Goal: Check status: Check status

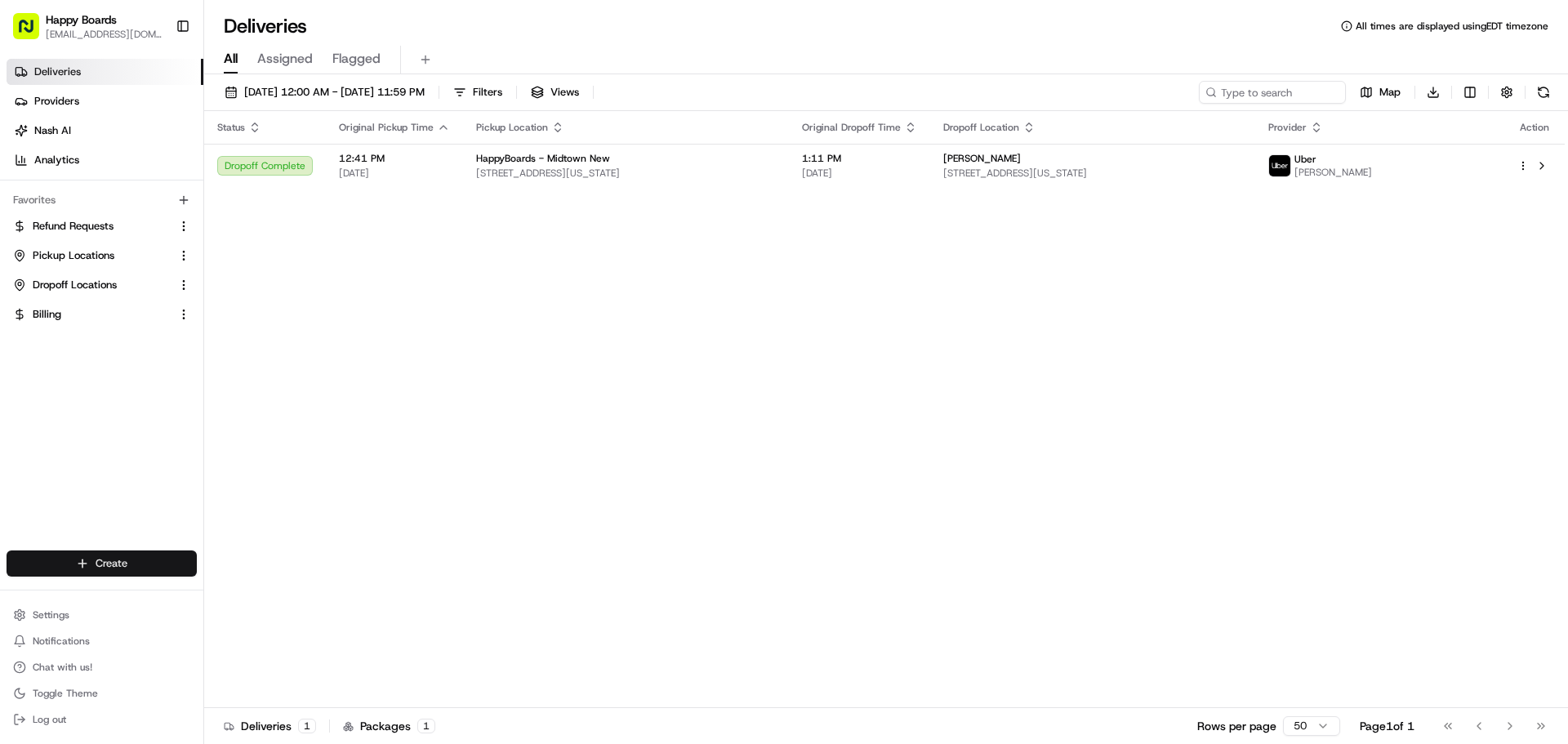
click at [122, 553] on html "Happy Boards [EMAIL_ADDRESS][DOMAIN_NAME] Toggle Sidebar Deliveries Providers […" at bounding box center [784, 372] width 1568 height 744
click at [757, 378] on html "Happy Boards [EMAIL_ADDRESS][DOMAIN_NAME] Toggle Sidebar Deliveries Providers […" at bounding box center [784, 372] width 1568 height 744
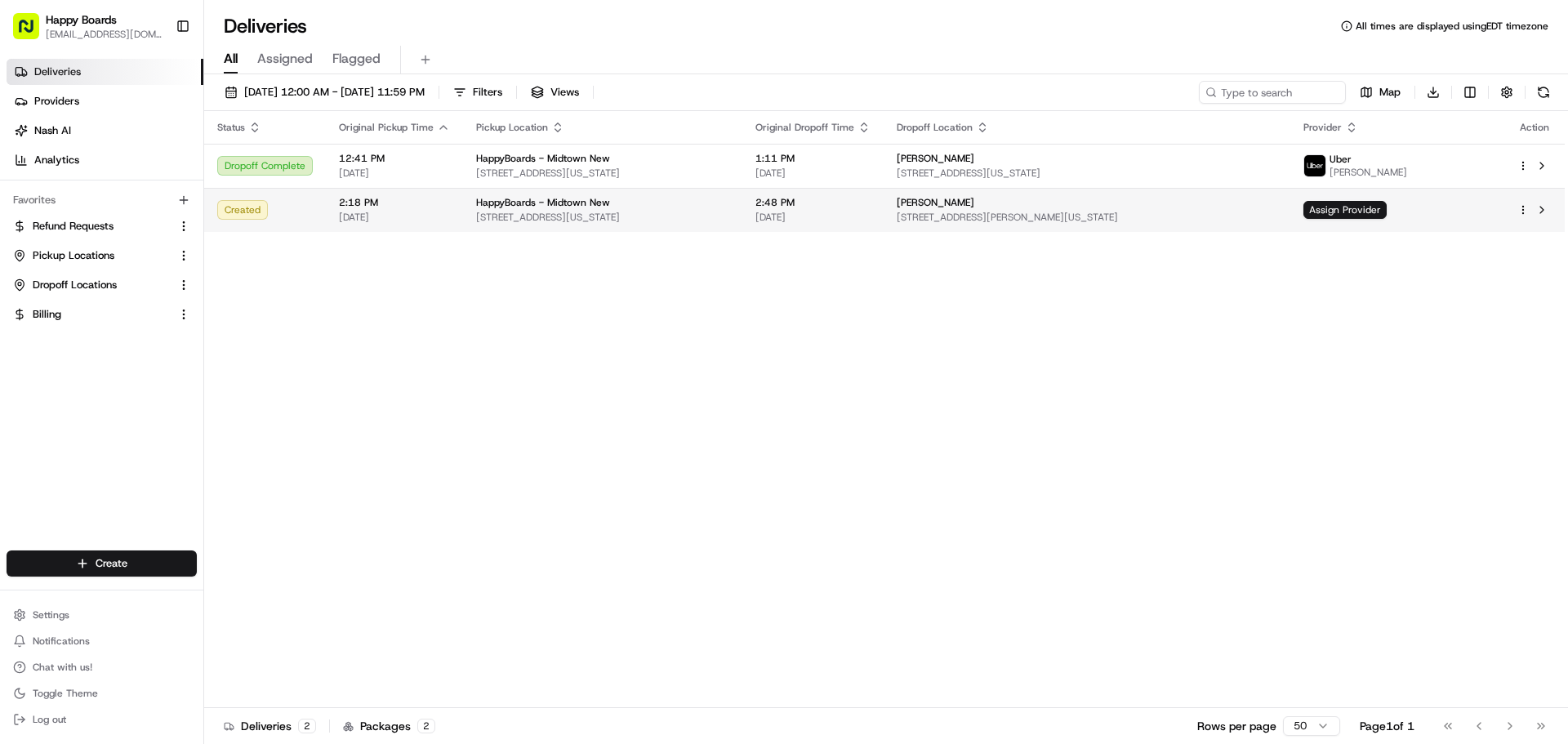
click at [864, 207] on span "2:48 PM" at bounding box center [813, 202] width 115 height 13
click at [1021, 211] on span "[STREET_ADDRESS][PERSON_NAME][US_STATE]" at bounding box center [1092, 217] width 375 height 13
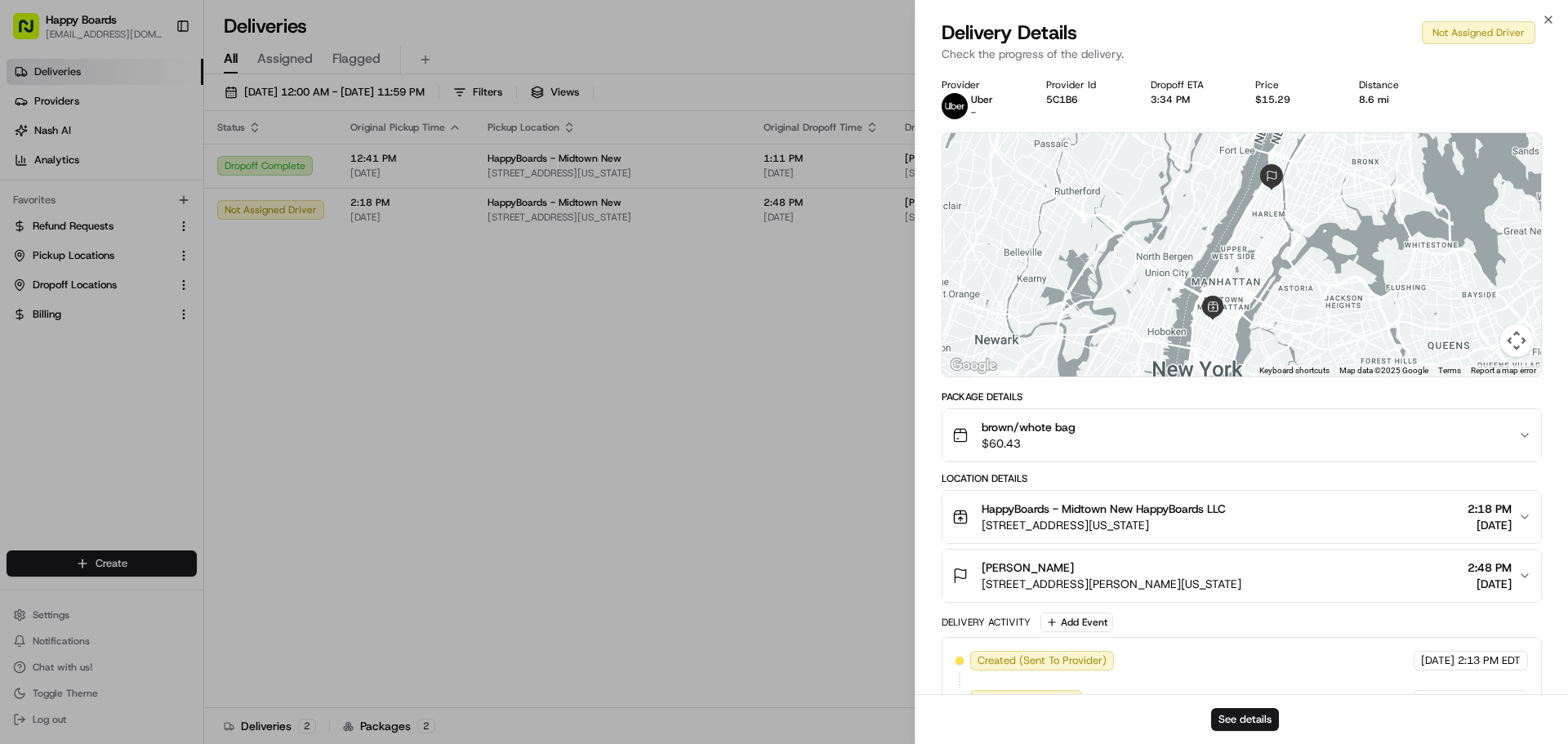
scroll to position [39, 0]
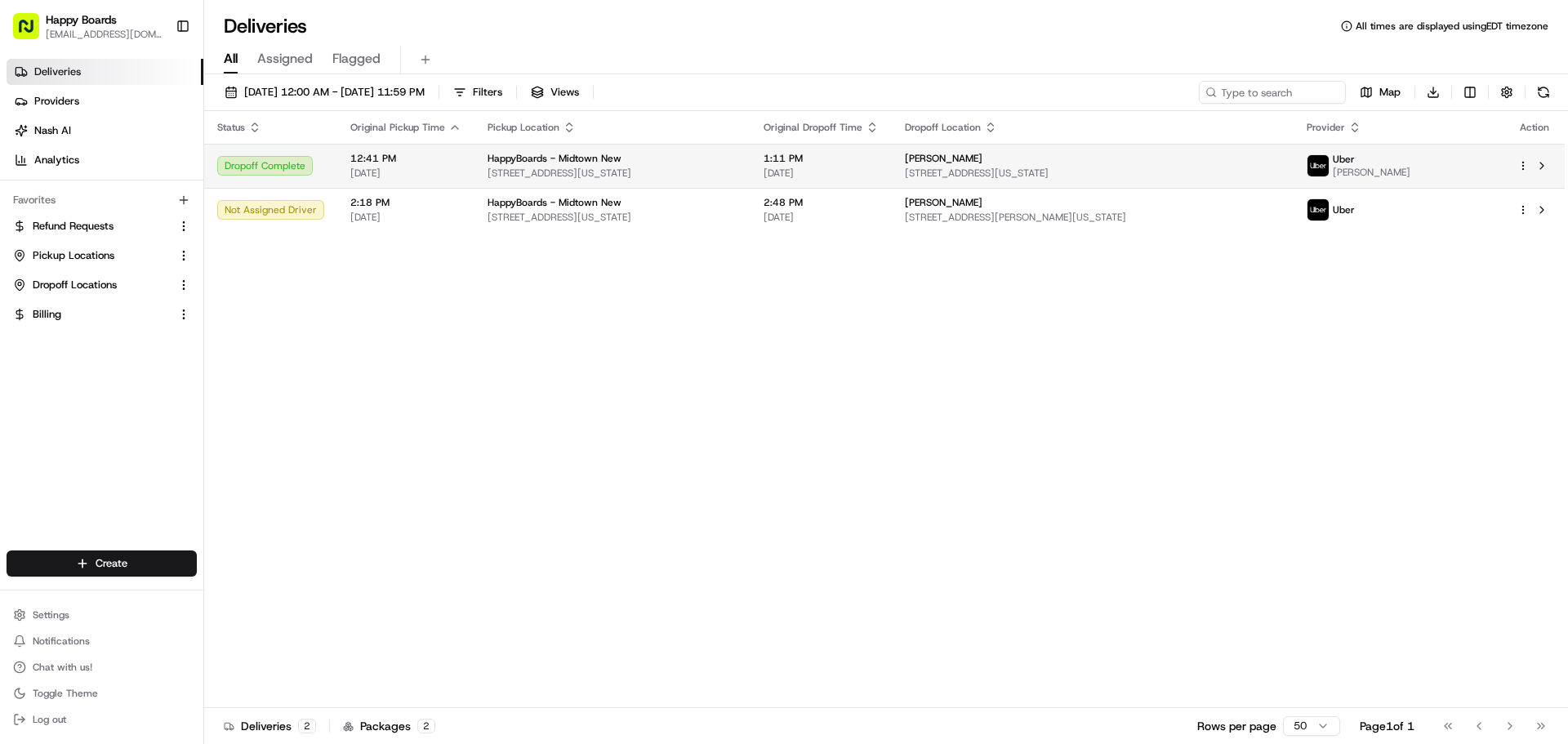
click at [340, 187] on td "12:41 PM [DATE]" at bounding box center [406, 165] width 137 height 44
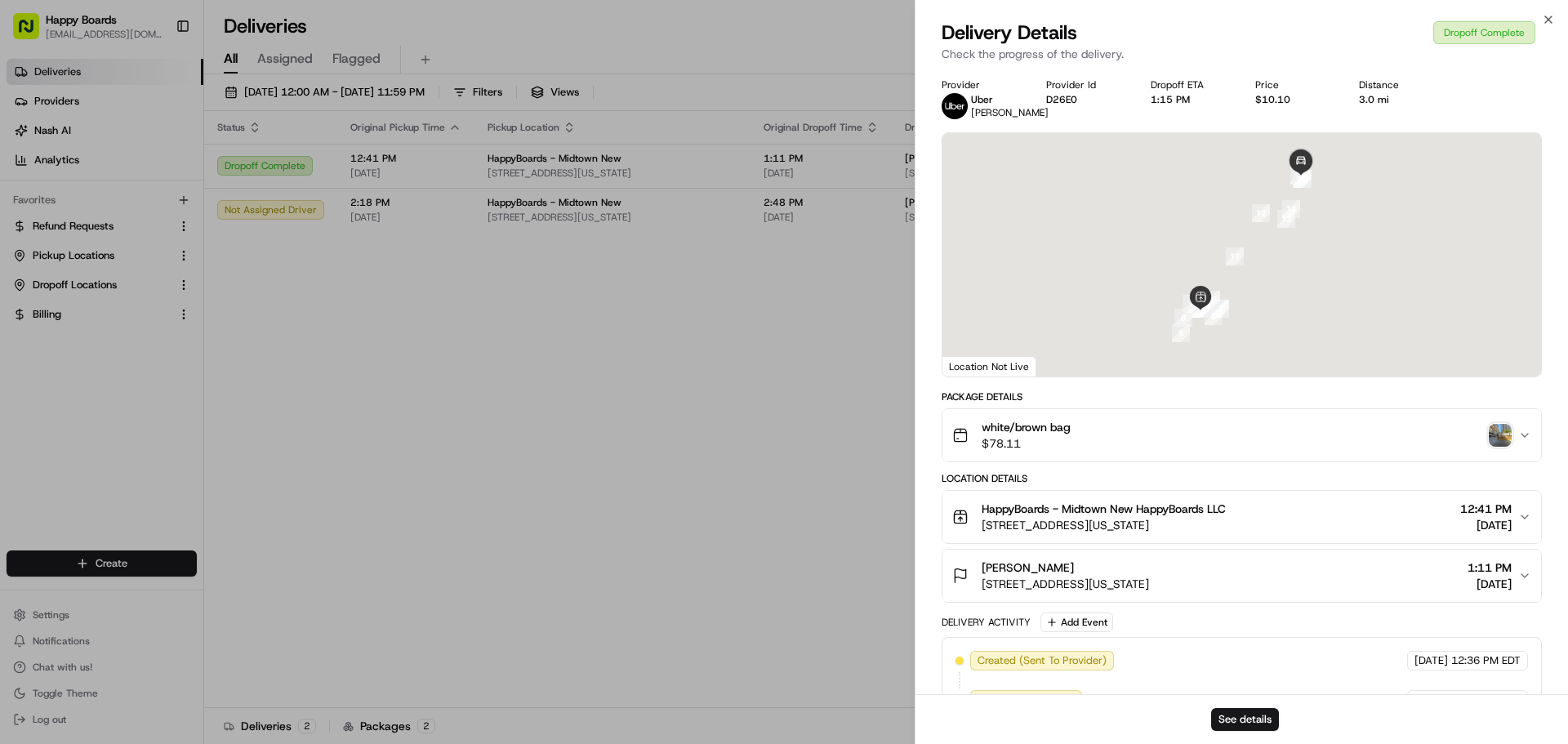
drag, startPoint x: 304, startPoint y: 392, endPoint x: 369, endPoint y: 332, distance: 88.5
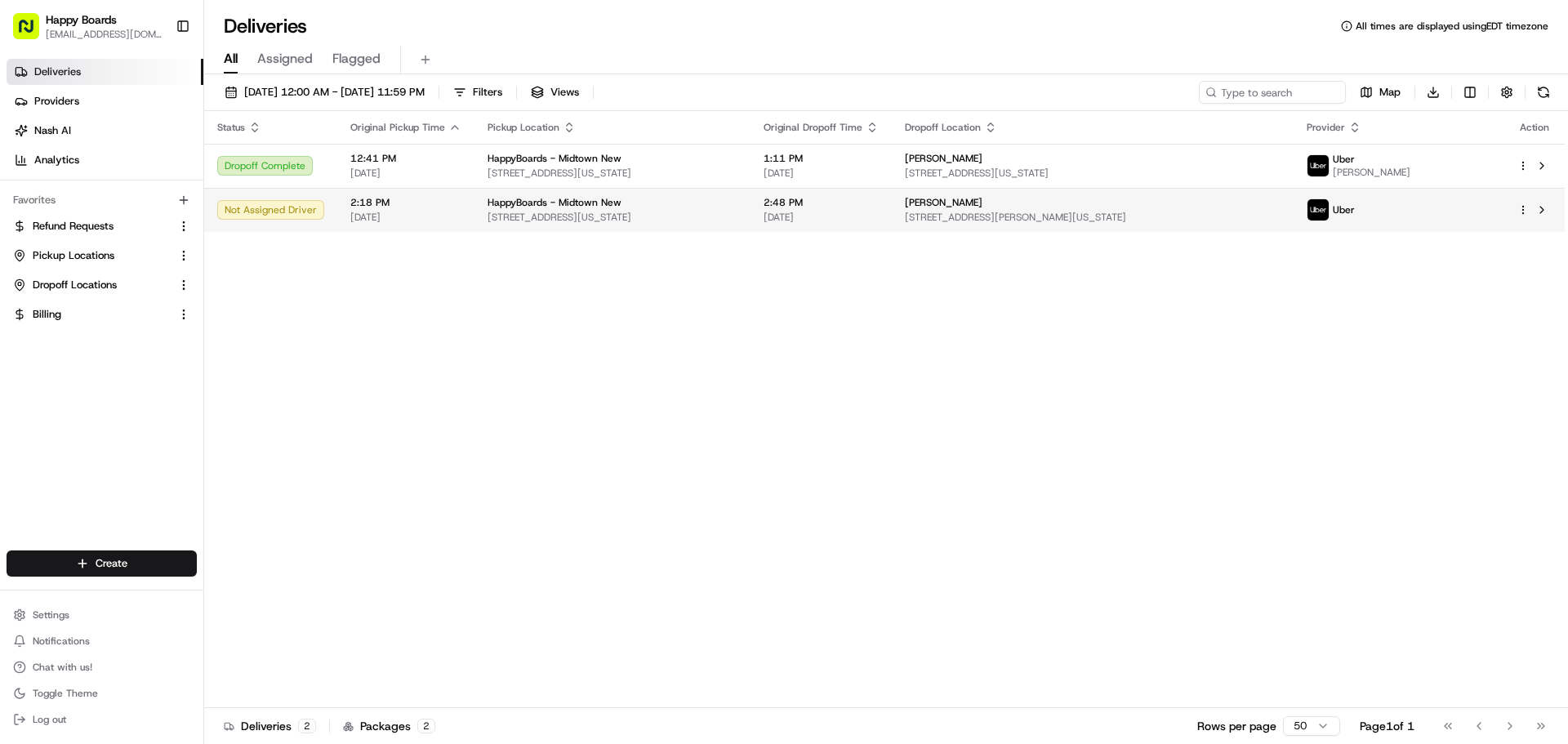
click at [489, 203] on span "HappyBoards - Midtown New" at bounding box center [555, 202] width 134 height 13
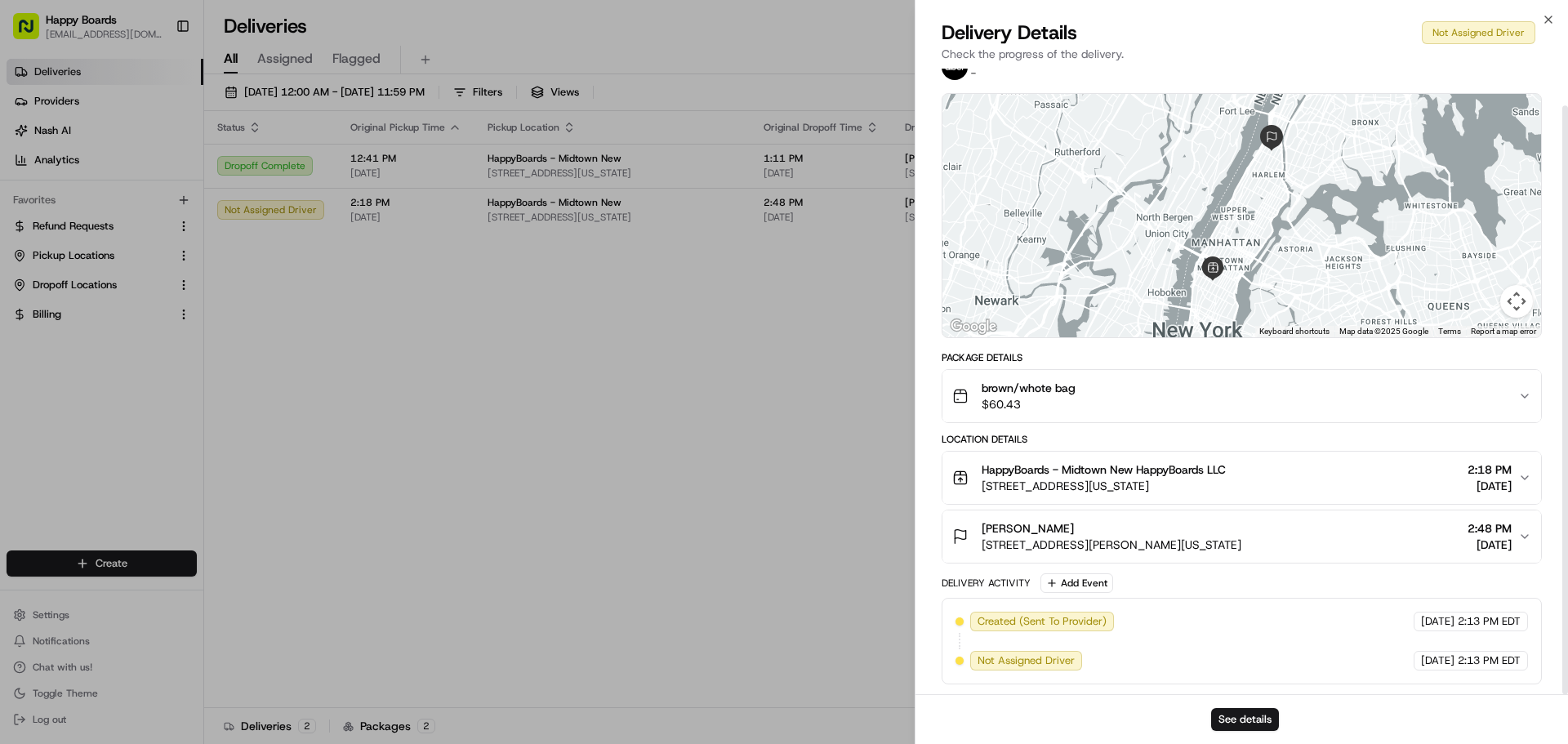
click at [1516, 523] on div "[PERSON_NAME] [STREET_ADDRESS][PERSON_NAME][US_STATE] 2:48 PM [DATE]" at bounding box center [1234, 537] width 565 height 33
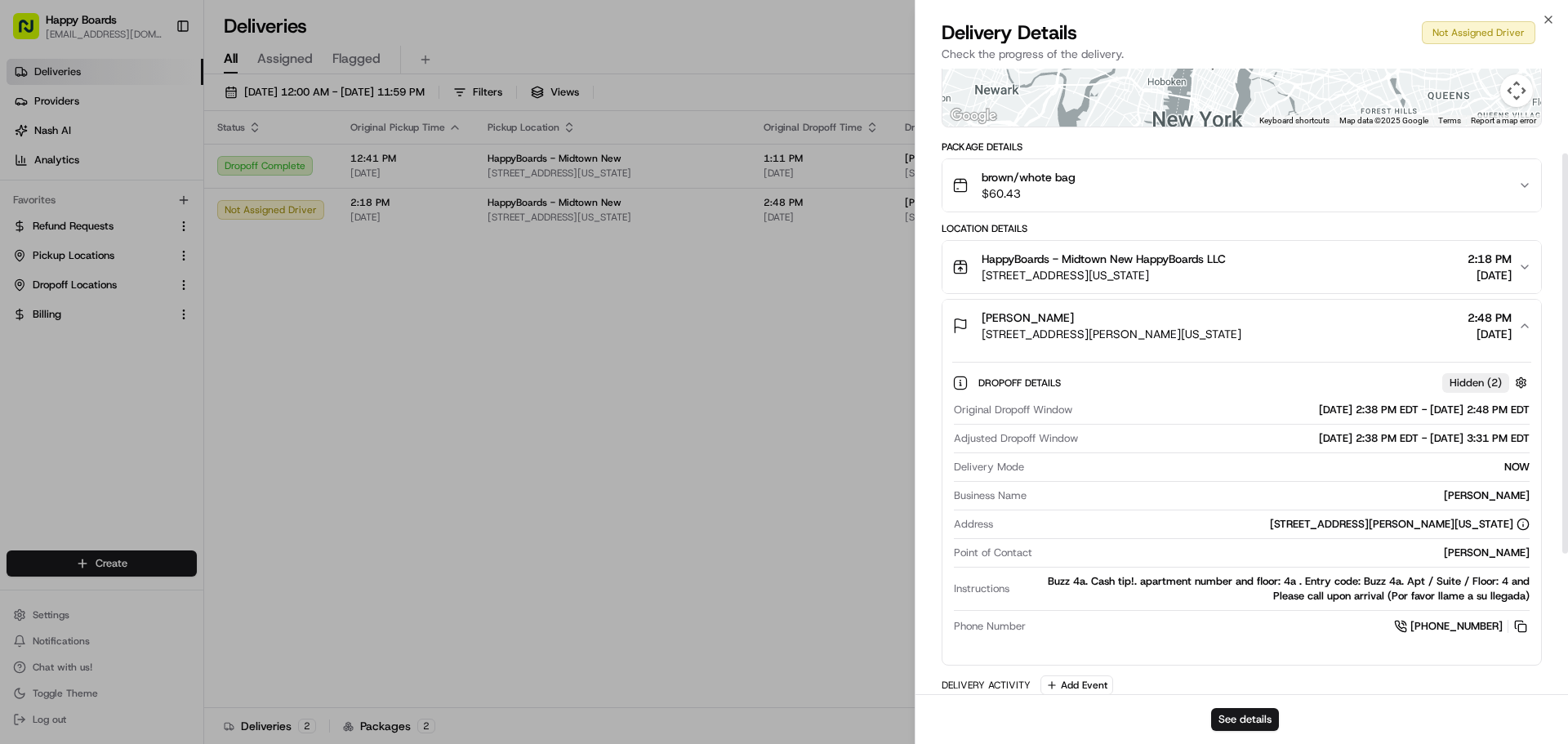
scroll to position [353, 0]
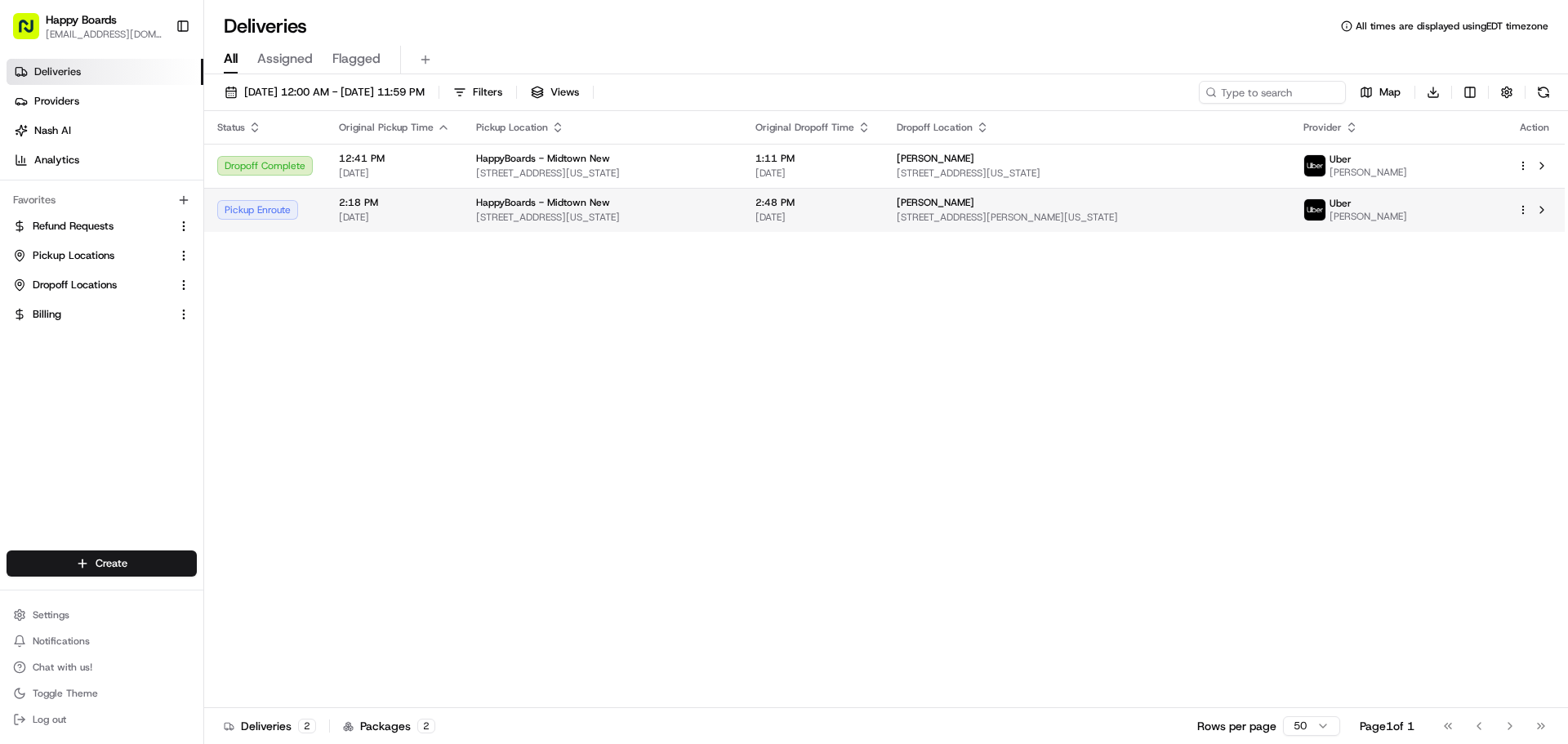
click at [805, 213] on td "2:48 PM [DATE]" at bounding box center [813, 210] width 141 height 44
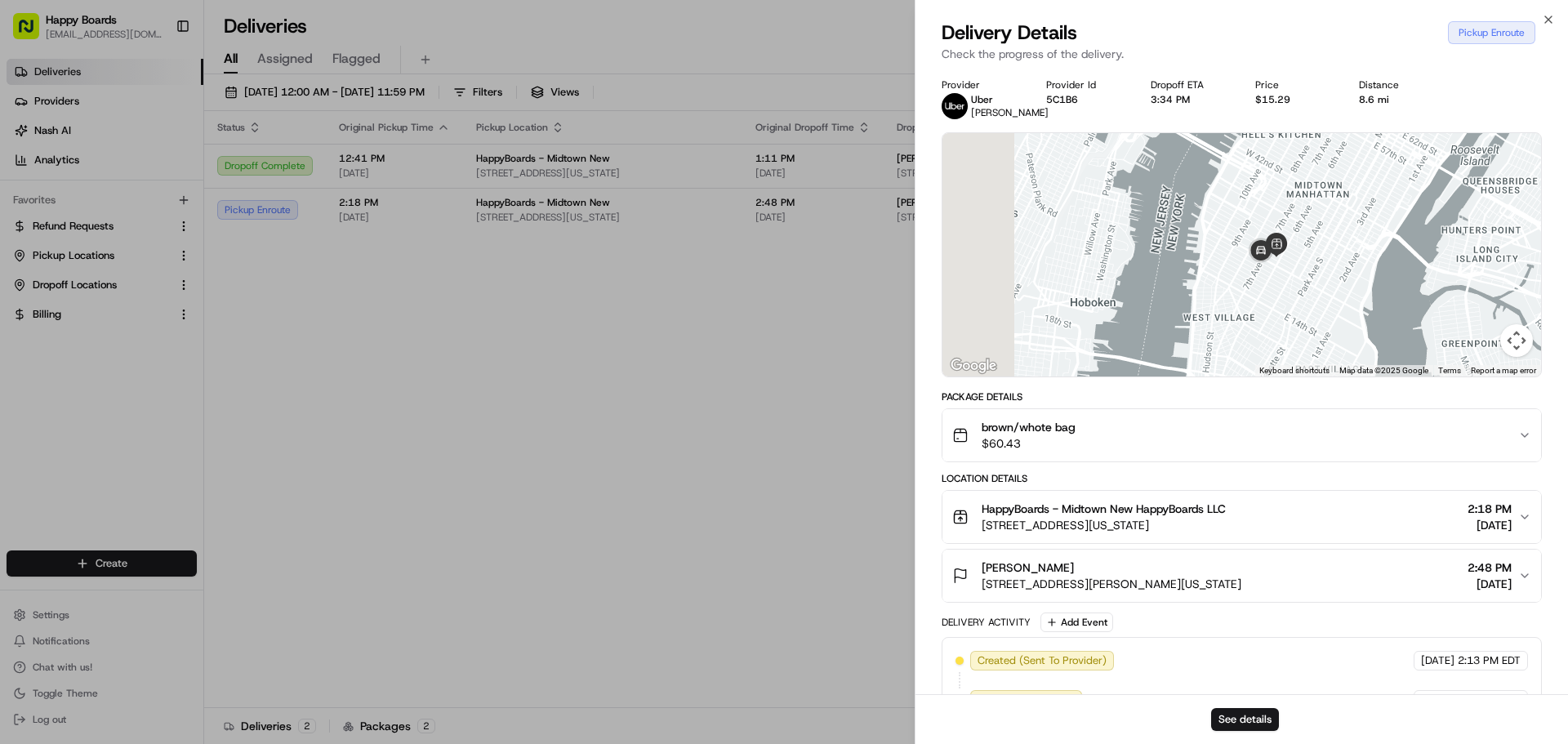
drag, startPoint x: 1158, startPoint y: 286, endPoint x: 1385, endPoint y: 212, distance: 238.8
click at [1385, 212] on div at bounding box center [1241, 255] width 598 height 243
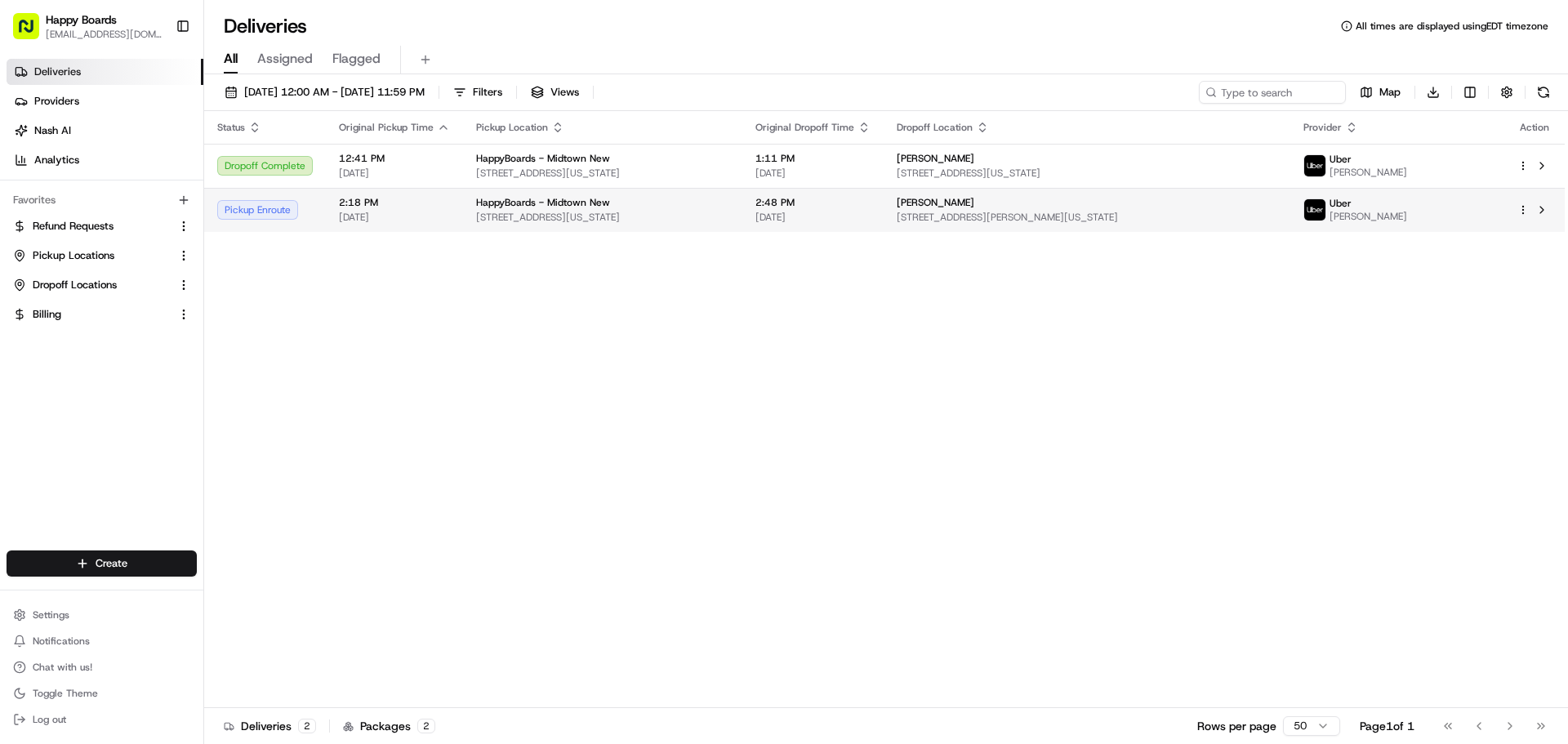
click at [416, 196] on span "2:18 PM" at bounding box center [394, 202] width 112 height 13
click at [425, 213] on span "[DATE]" at bounding box center [394, 217] width 112 height 13
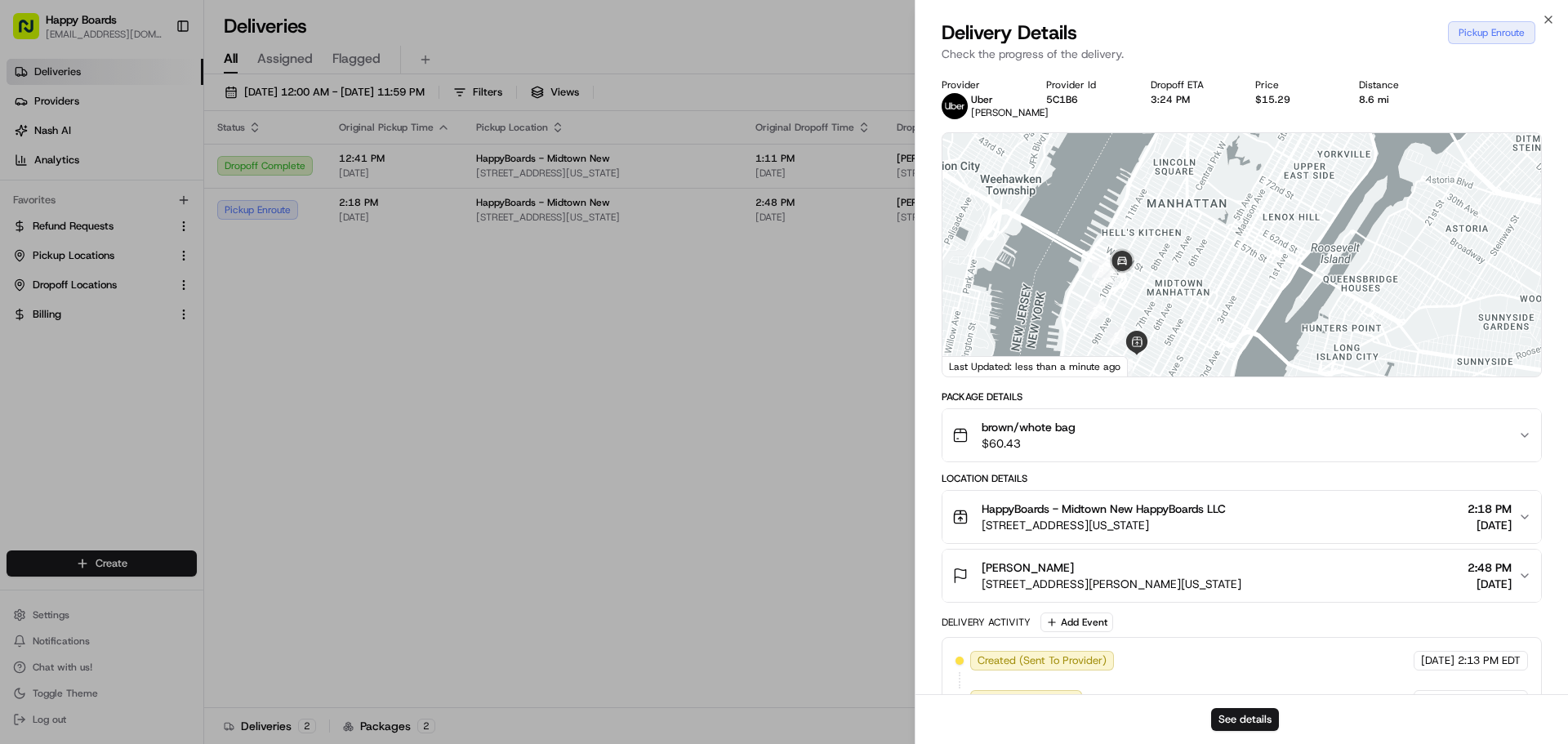
drag, startPoint x: 1178, startPoint y: 234, endPoint x: 1136, endPoint y: 187, distance: 63.0
click at [1137, 188] on div at bounding box center [1241, 255] width 598 height 243
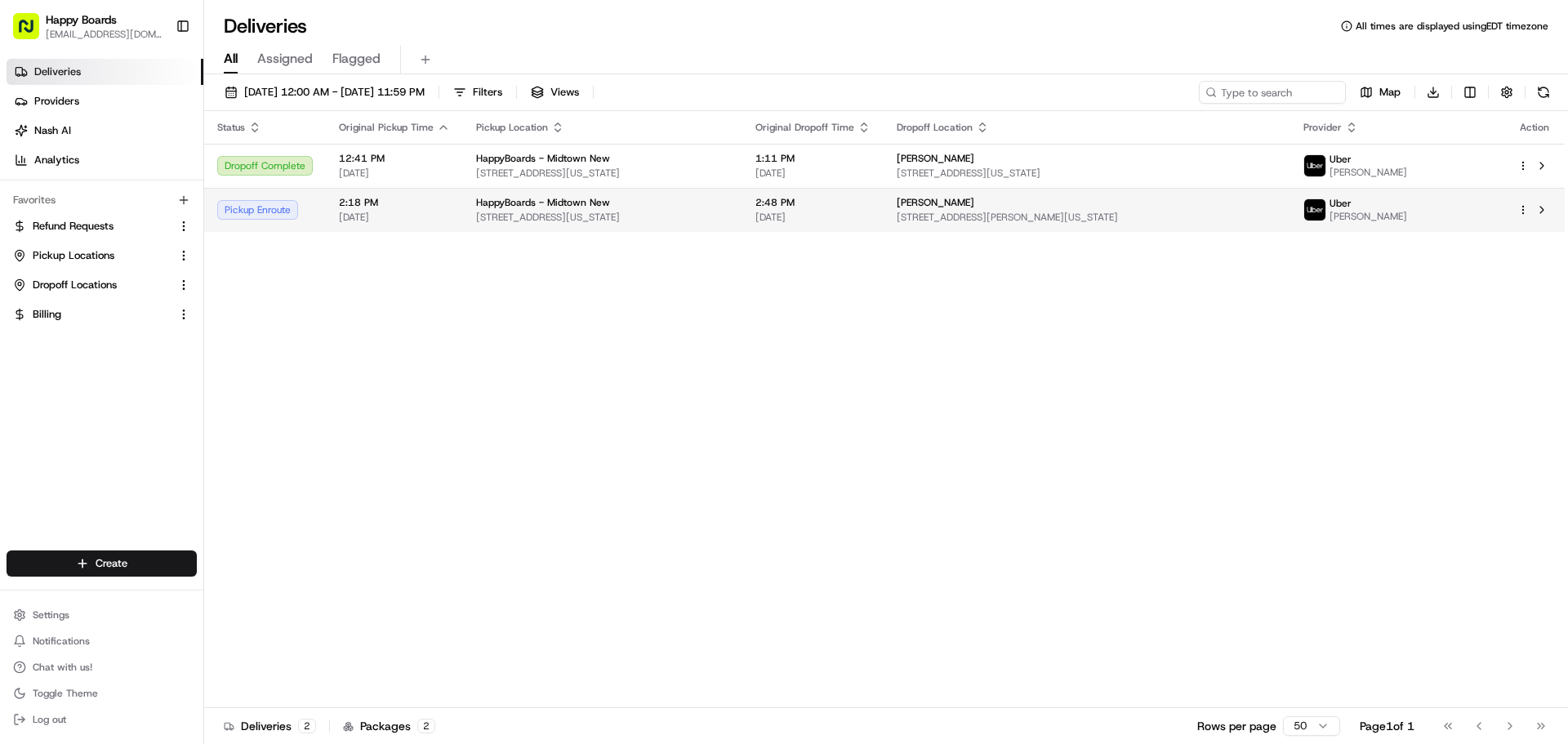
click at [442, 216] on span "[DATE]" at bounding box center [394, 217] width 112 height 13
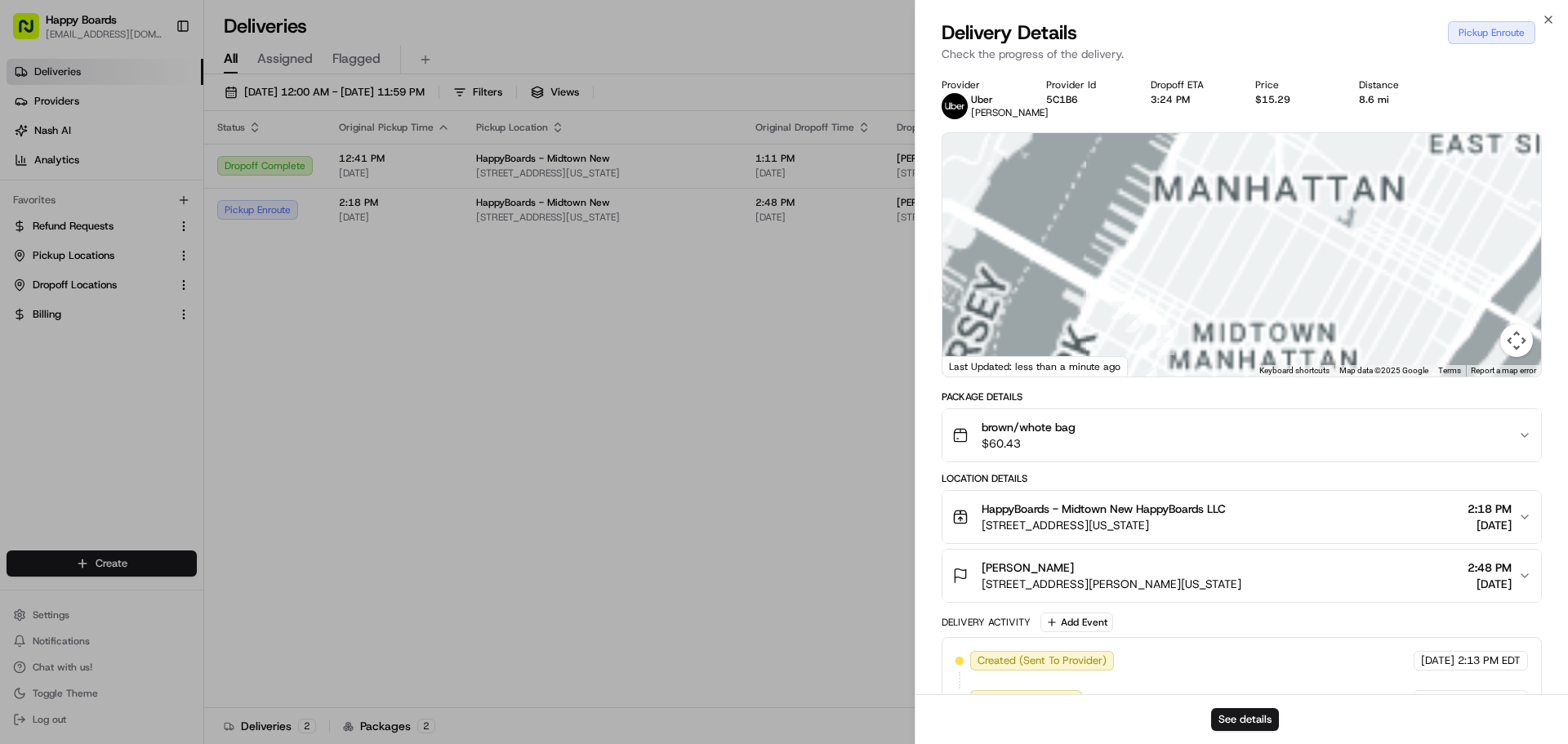
drag, startPoint x: 1221, startPoint y: 317, endPoint x: 1193, endPoint y: 190, distance: 130.0
click at [1193, 193] on div at bounding box center [1241, 255] width 598 height 243
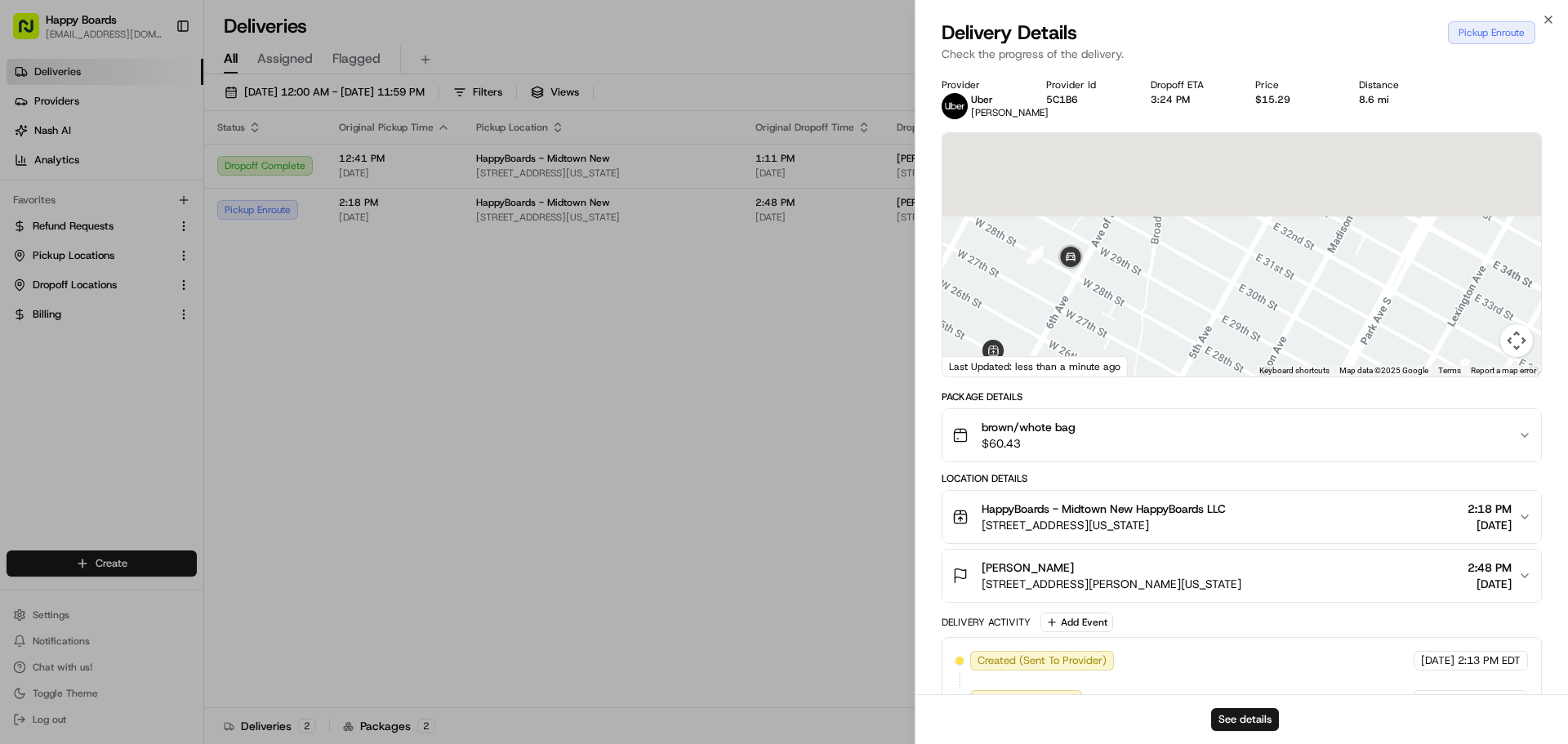
drag, startPoint x: 1227, startPoint y: 230, endPoint x: 1121, endPoint y: 308, distance: 131.6
click at [1185, 314] on div at bounding box center [1241, 255] width 598 height 243
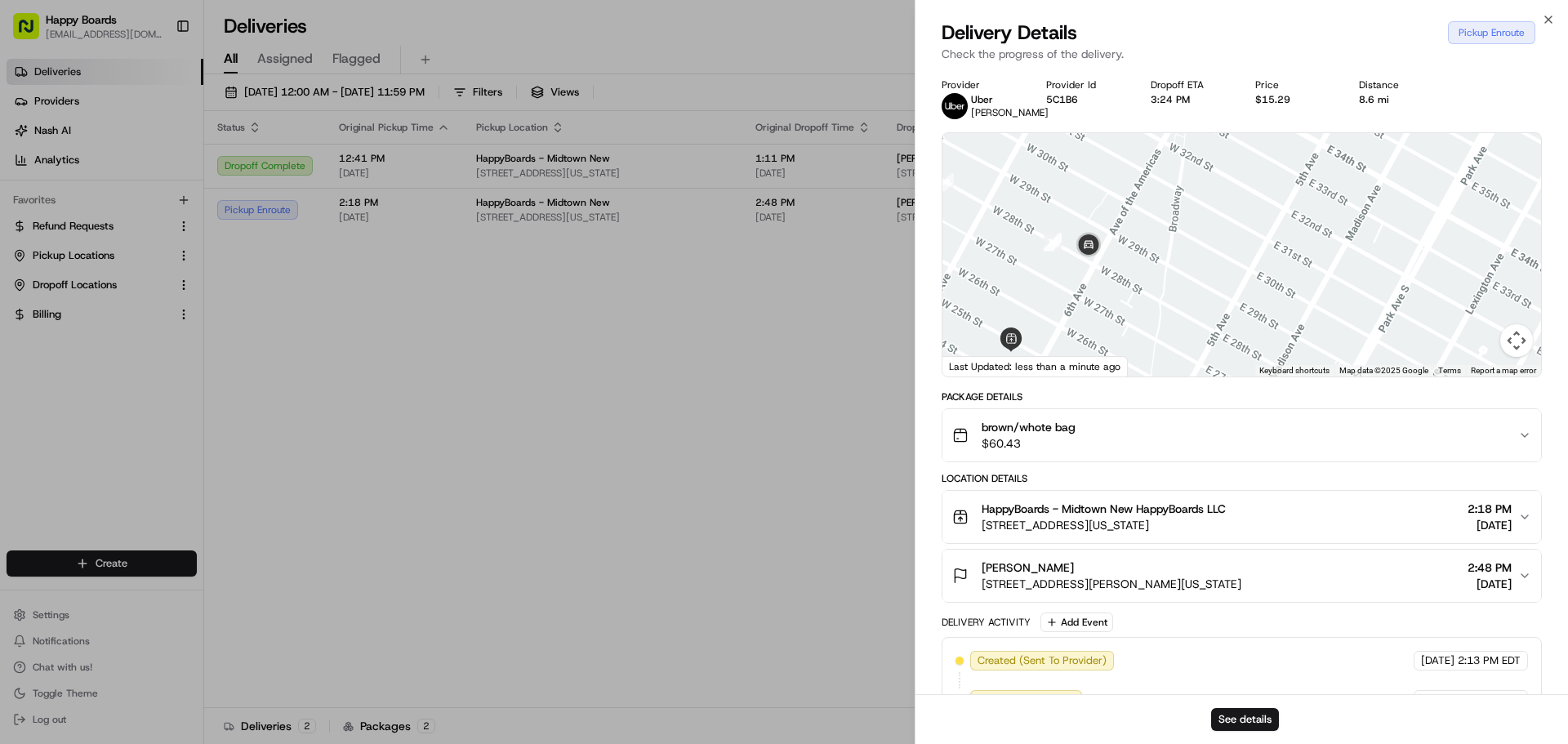
drag, startPoint x: 1143, startPoint y: 257, endPoint x: 1157, endPoint y: 243, distance: 19.8
click at [1157, 244] on div at bounding box center [1241, 255] width 598 height 243
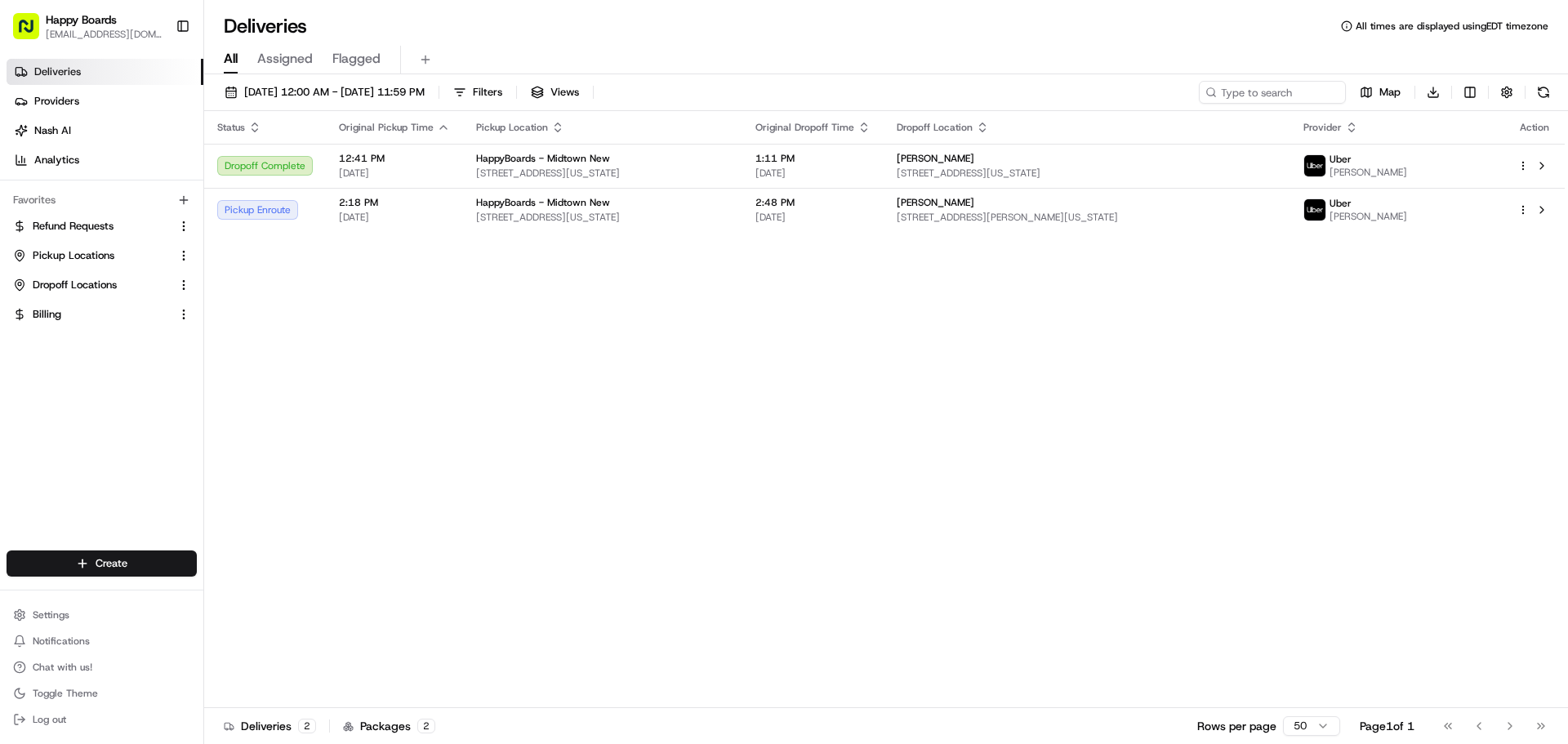
click at [475, 232] on div "Status Original Pickup Time Pickup Location Original Dropoff Time Dropoff Locat…" at bounding box center [884, 410] width 1361 height 598
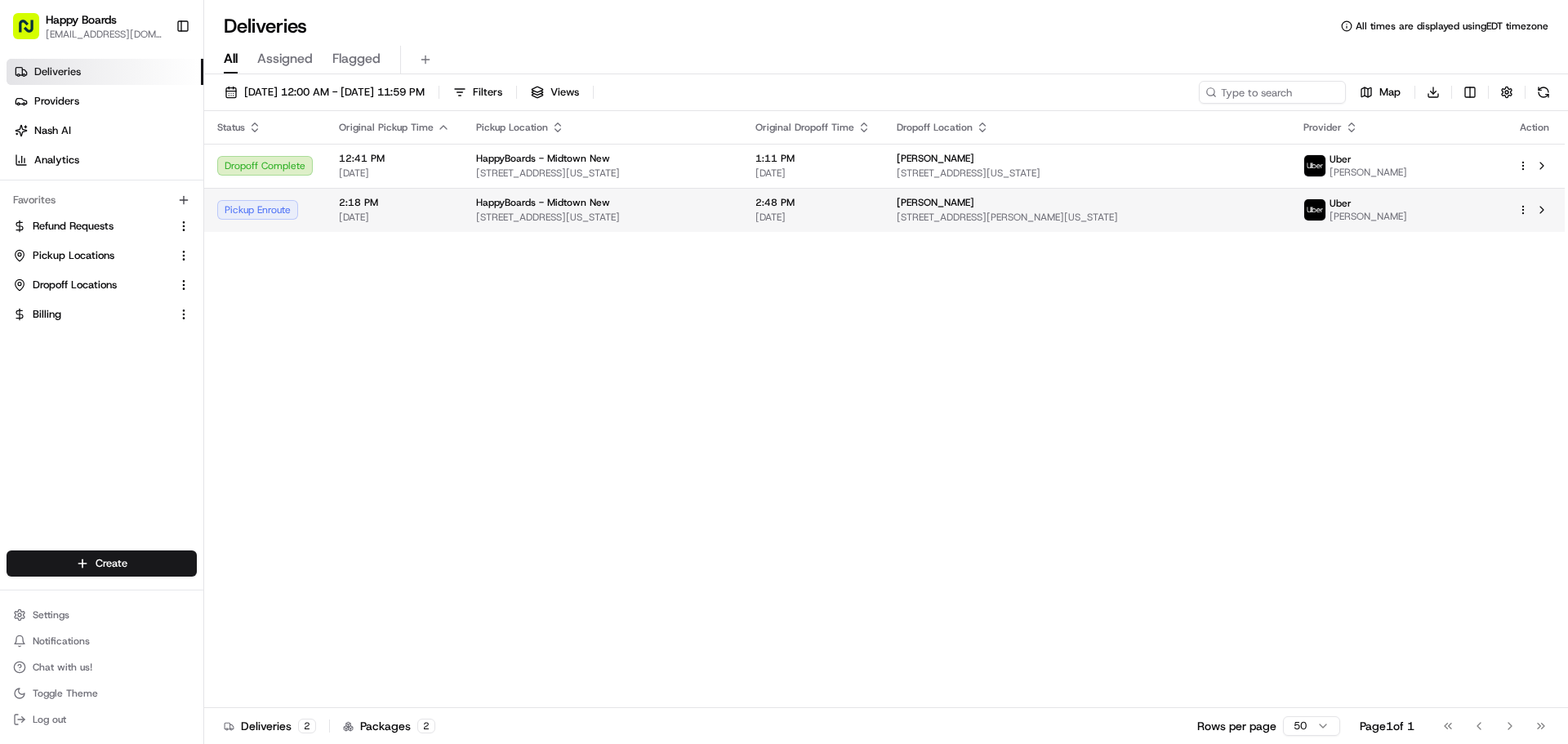
click at [476, 220] on span "[STREET_ADDRESS][US_STATE]" at bounding box center [602, 217] width 253 height 13
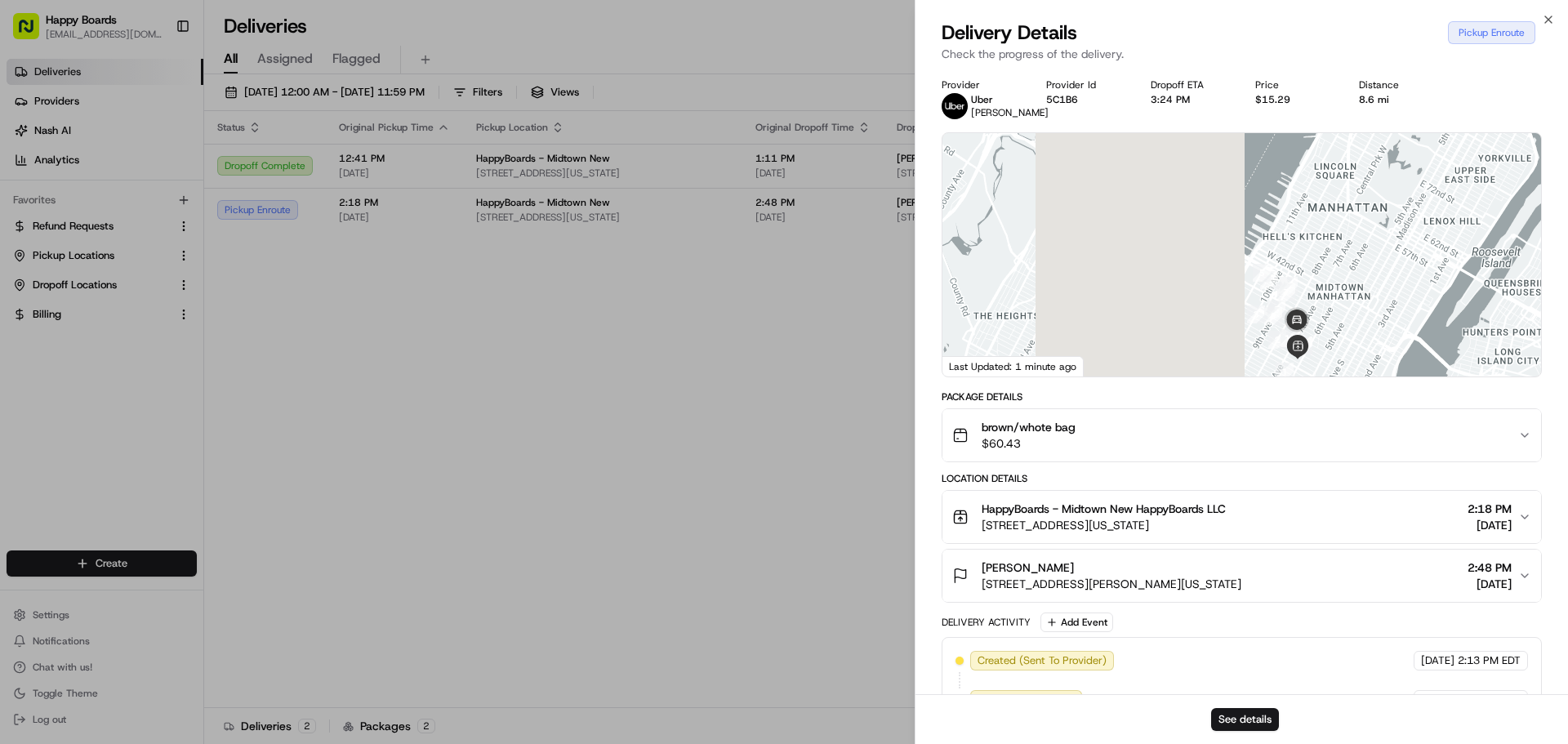
drag, startPoint x: 1043, startPoint y: 252, endPoint x: 1384, endPoint y: 260, distance: 341.1
click at [1384, 260] on div at bounding box center [1241, 255] width 598 height 243
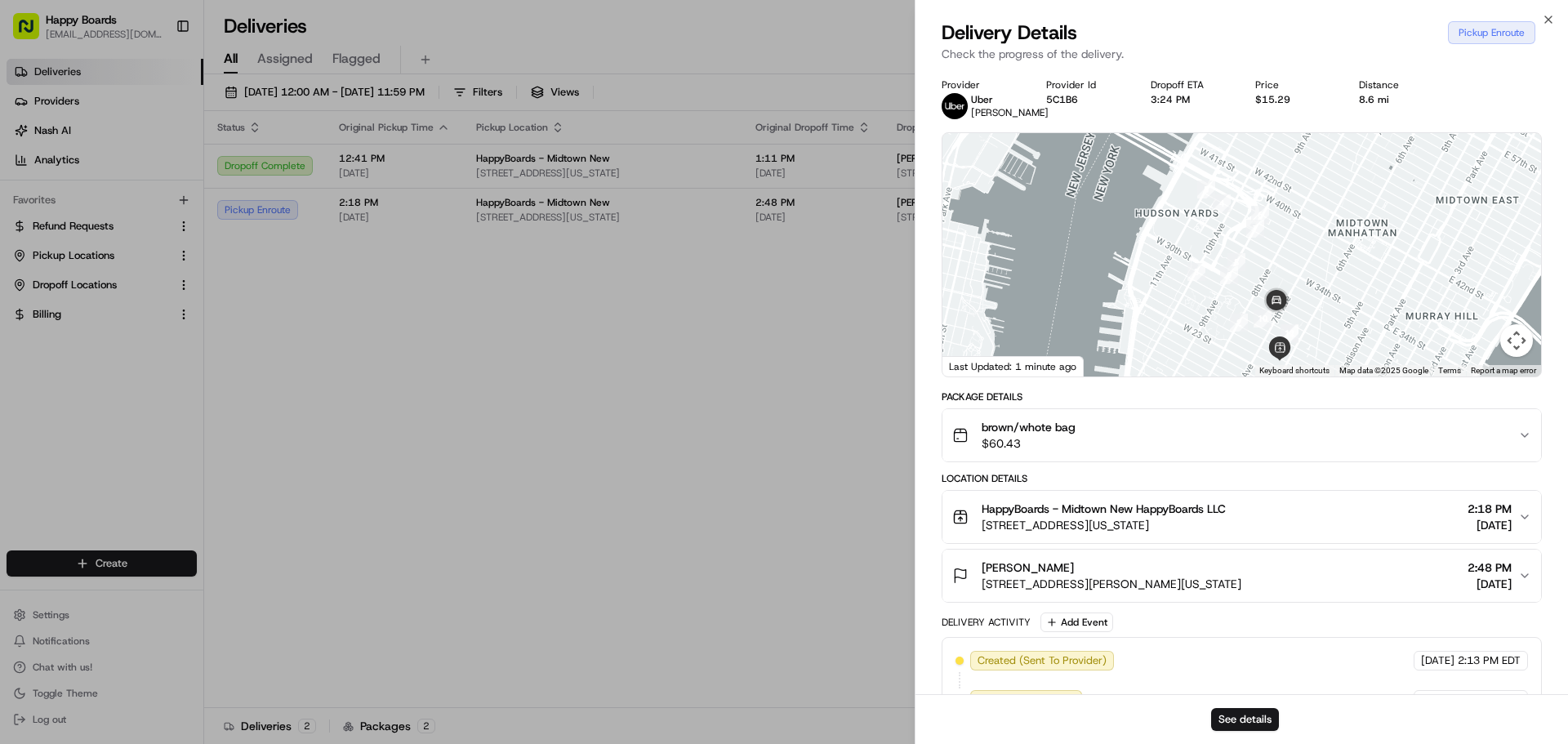
drag, startPoint x: 1297, startPoint y: 294, endPoint x: 1290, endPoint y: 258, distance: 36.7
click at [1292, 261] on div at bounding box center [1241, 255] width 598 height 243
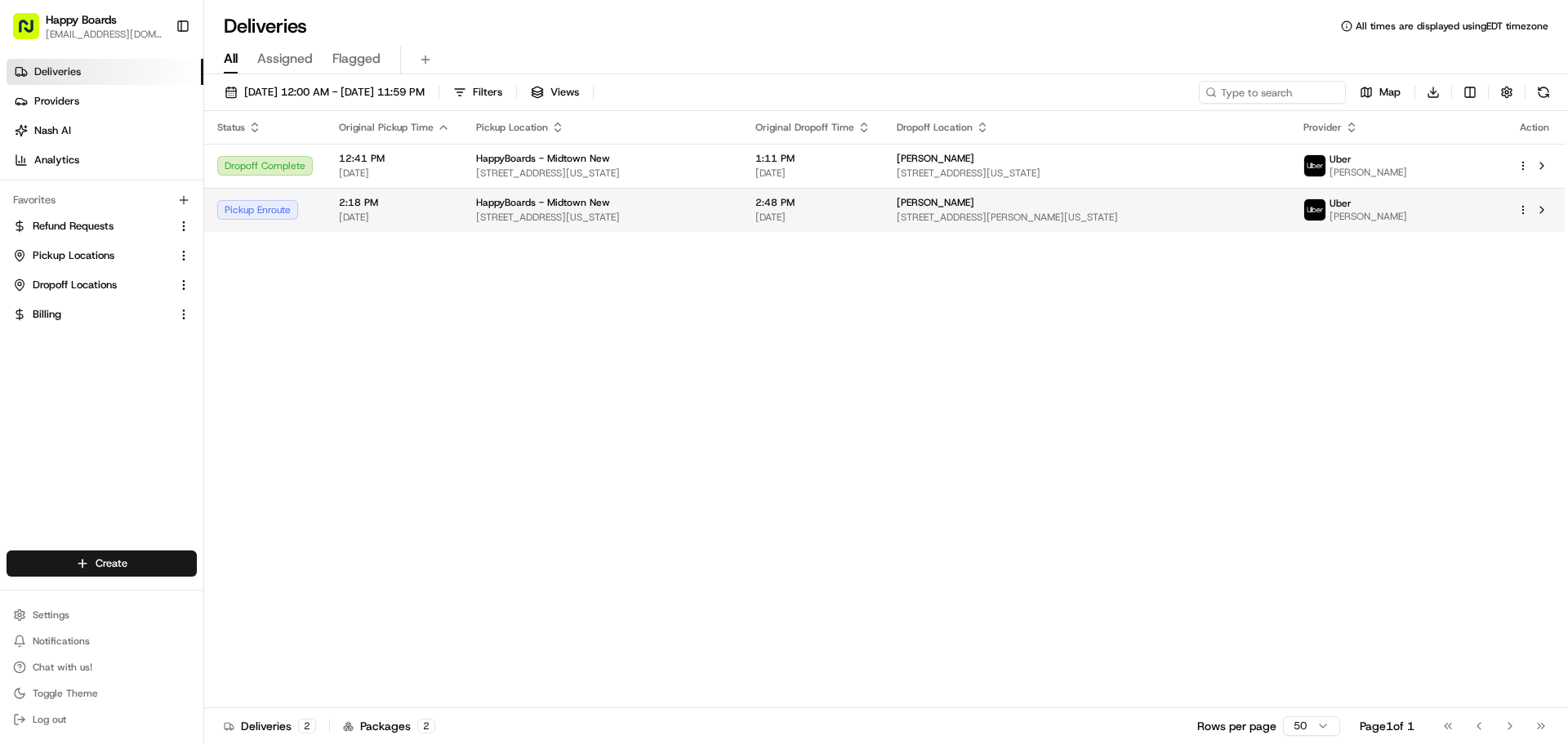
click at [489, 225] on td "HappyBoards - Midtown New [STREET_ADDRESS][US_STATE]" at bounding box center [602, 210] width 280 height 44
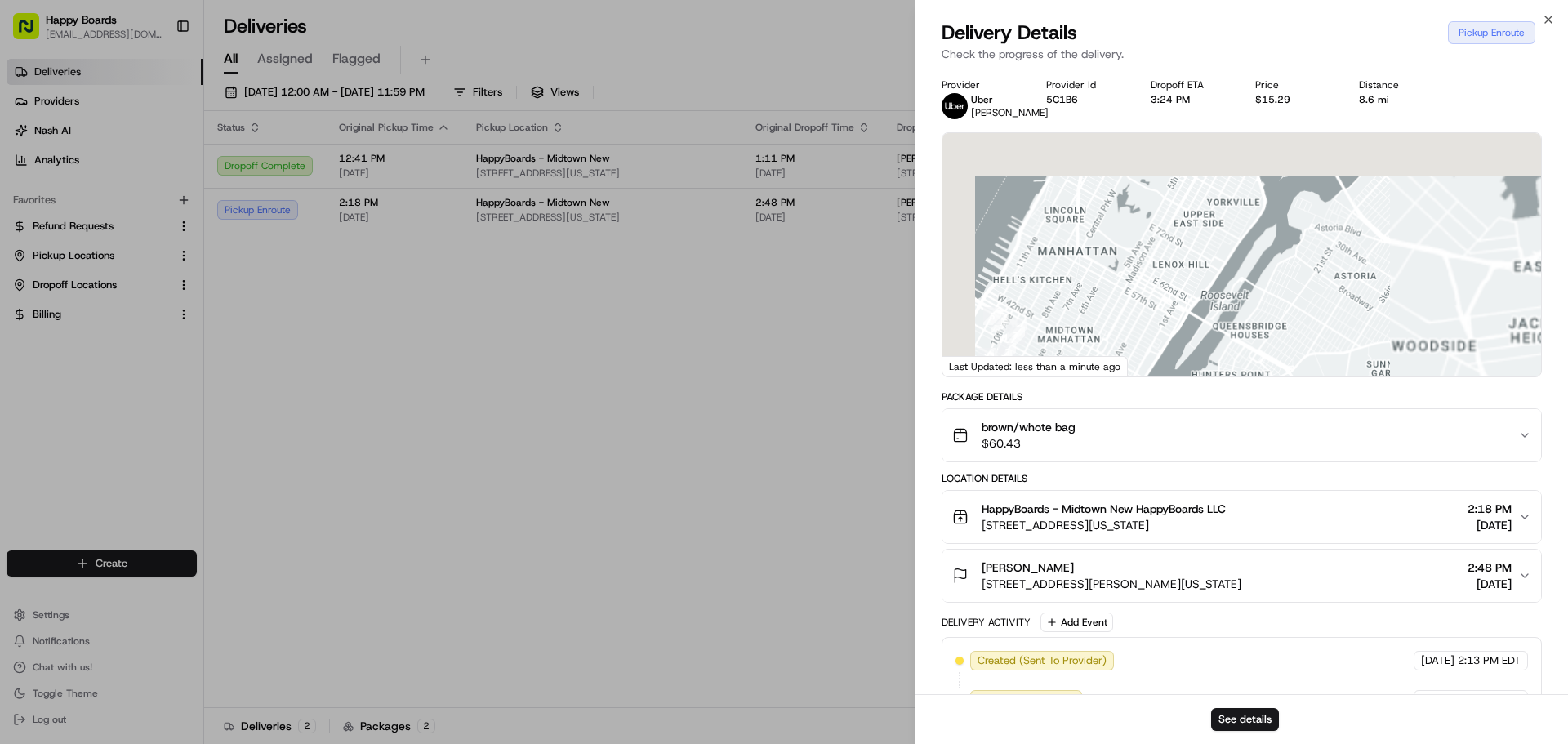
drag, startPoint x: 1232, startPoint y: 310, endPoint x: 1249, endPoint y: 217, distance: 94.5
click at [1247, 226] on div at bounding box center [1241, 255] width 598 height 243
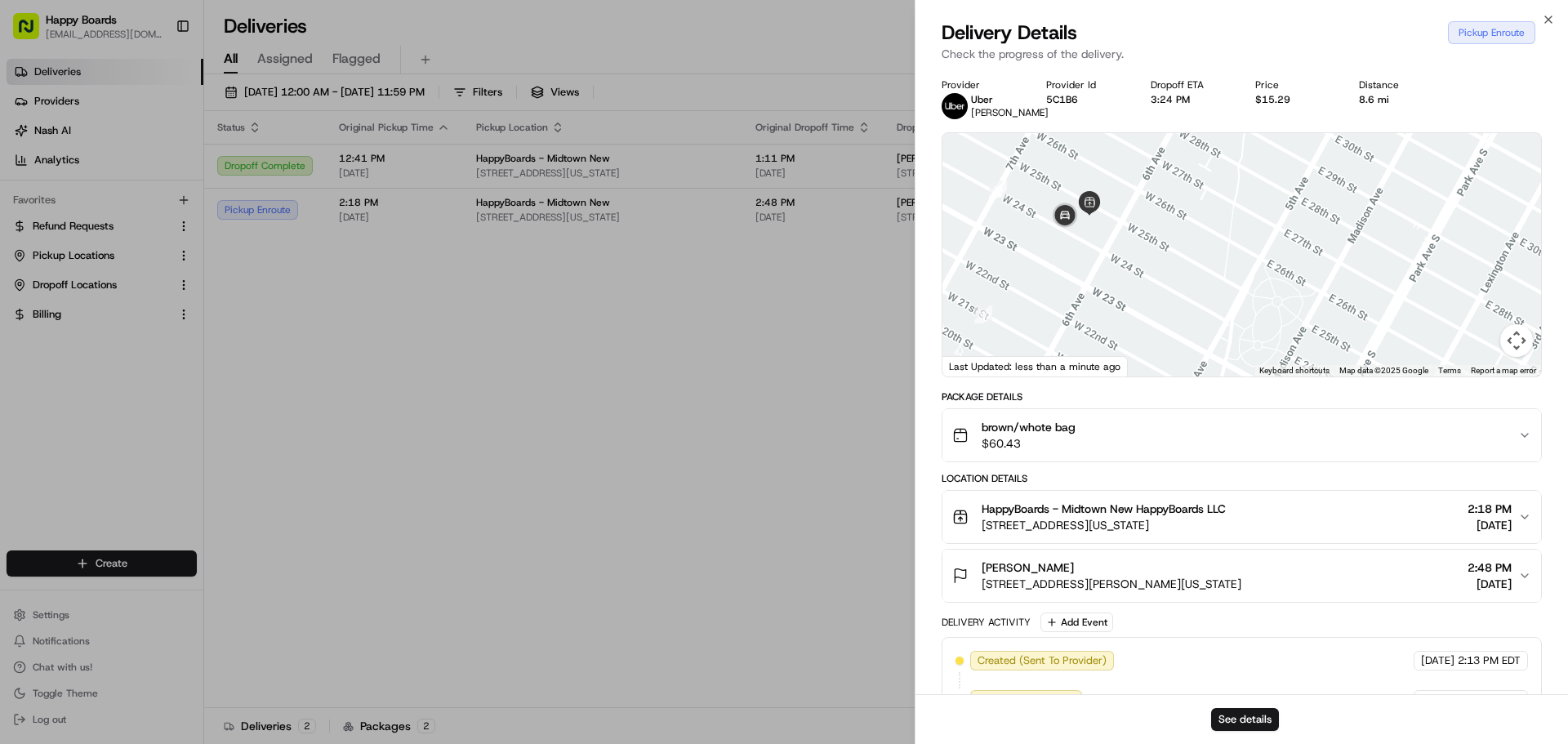
click at [1106, 234] on div at bounding box center [1241, 255] width 598 height 243
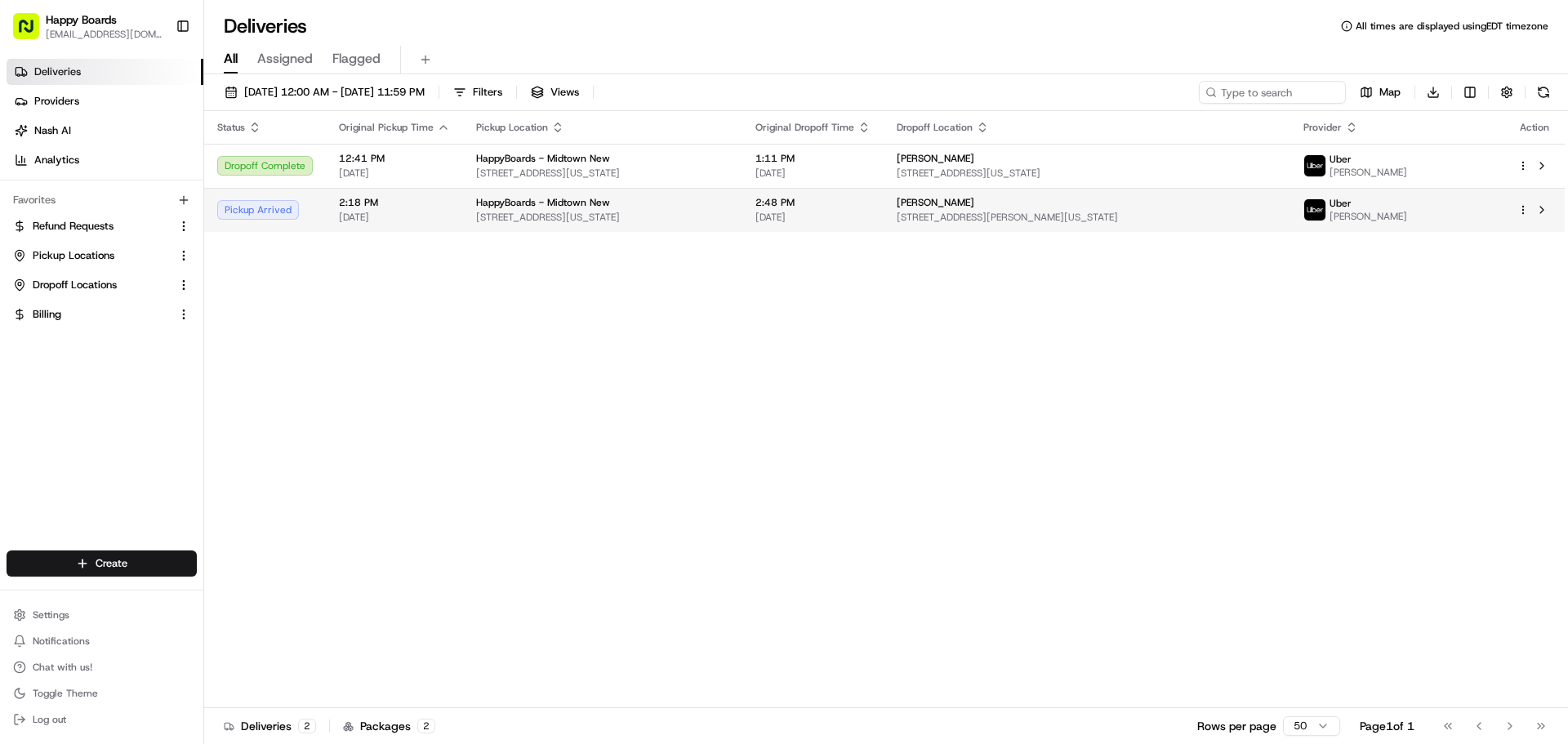
click at [730, 221] on span "[STREET_ADDRESS][US_STATE]" at bounding box center [602, 217] width 253 height 13
click at [260, 220] on div "Dropoff Enroute" at bounding box center [265, 210] width 96 height 20
click at [363, 196] on span "2:18 PM" at bounding box center [394, 202] width 112 height 13
click at [661, 223] on span "[STREET_ADDRESS][US_STATE]" at bounding box center [602, 217] width 253 height 13
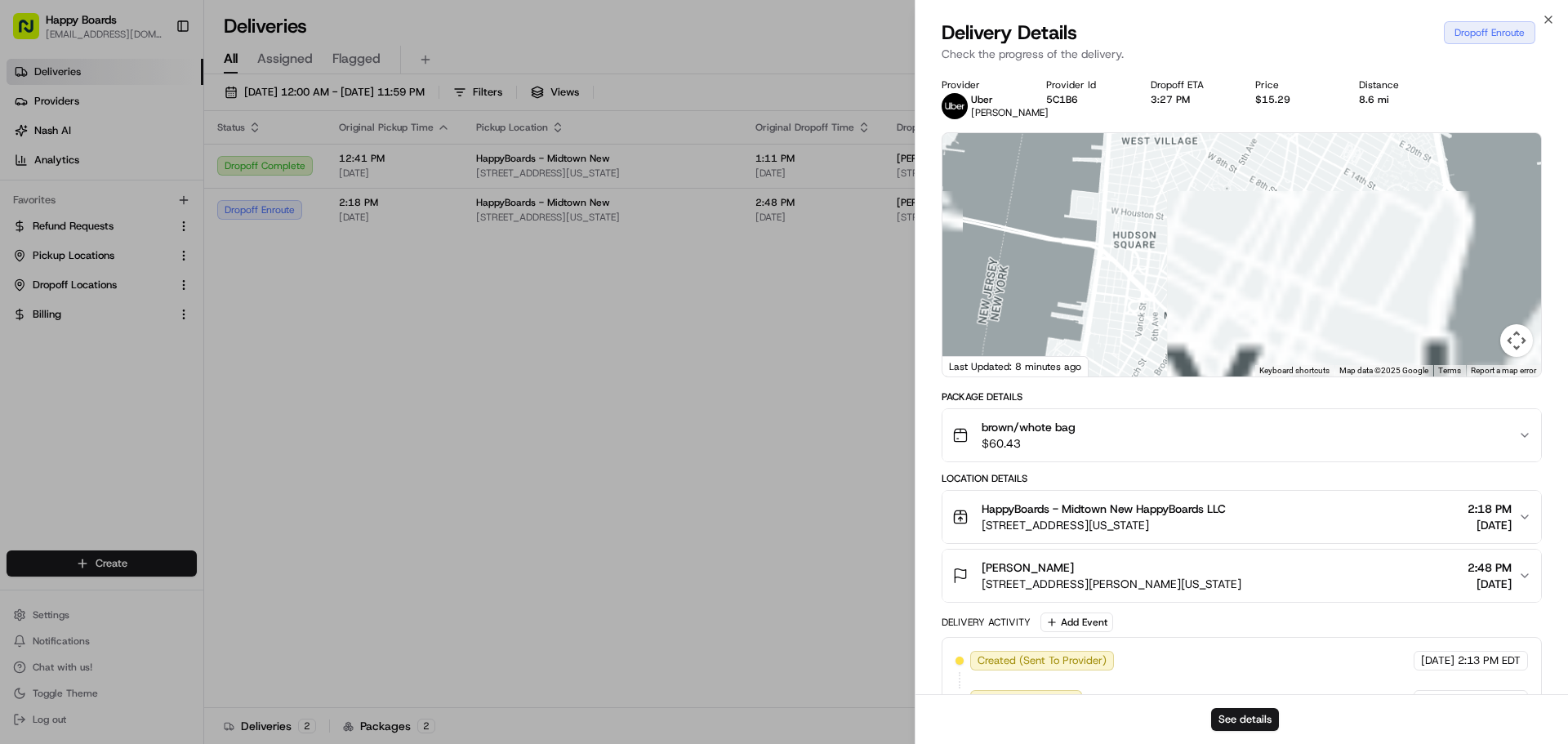
click at [1228, 313] on div at bounding box center [1241, 255] width 598 height 243
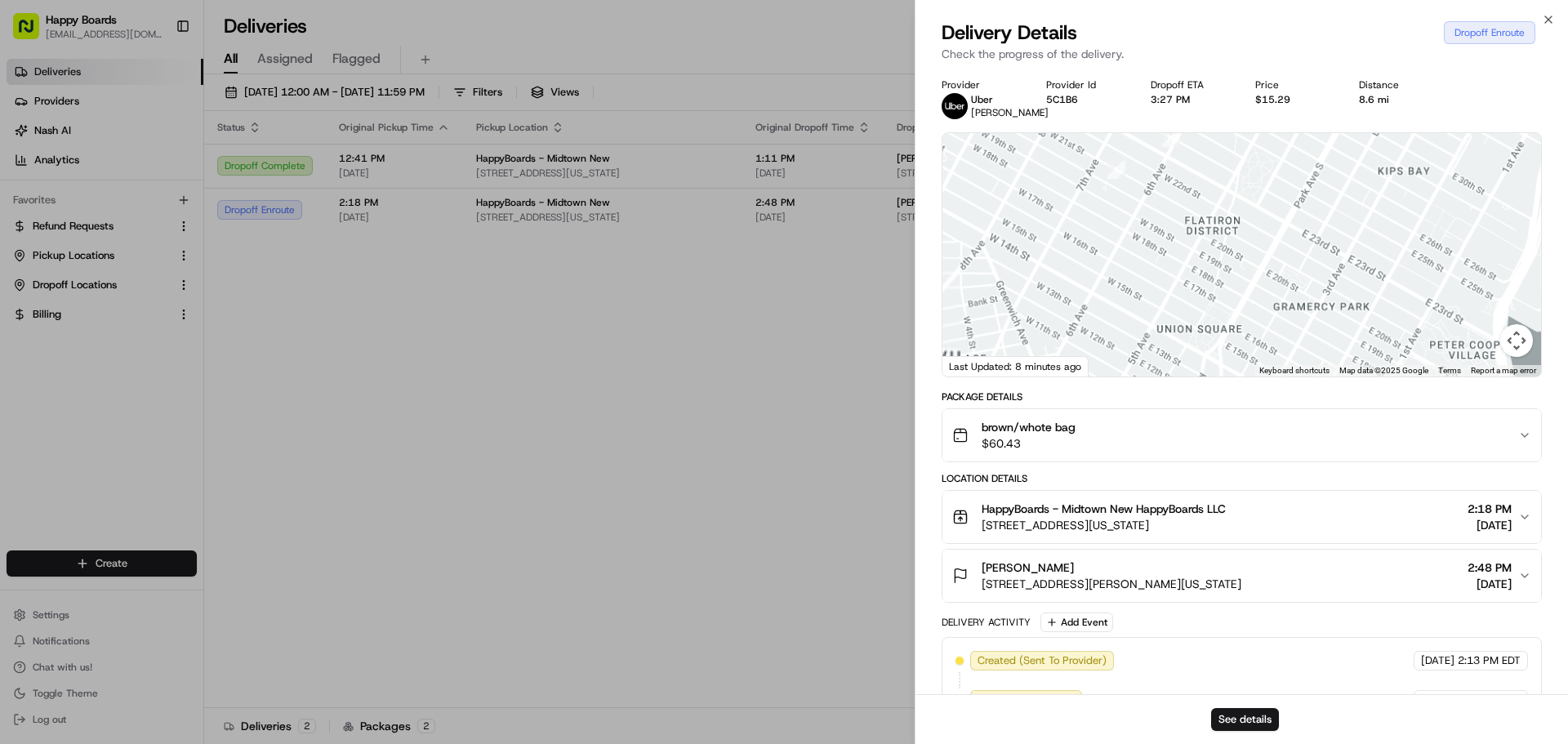
click at [1221, 297] on div at bounding box center [1241, 255] width 598 height 243
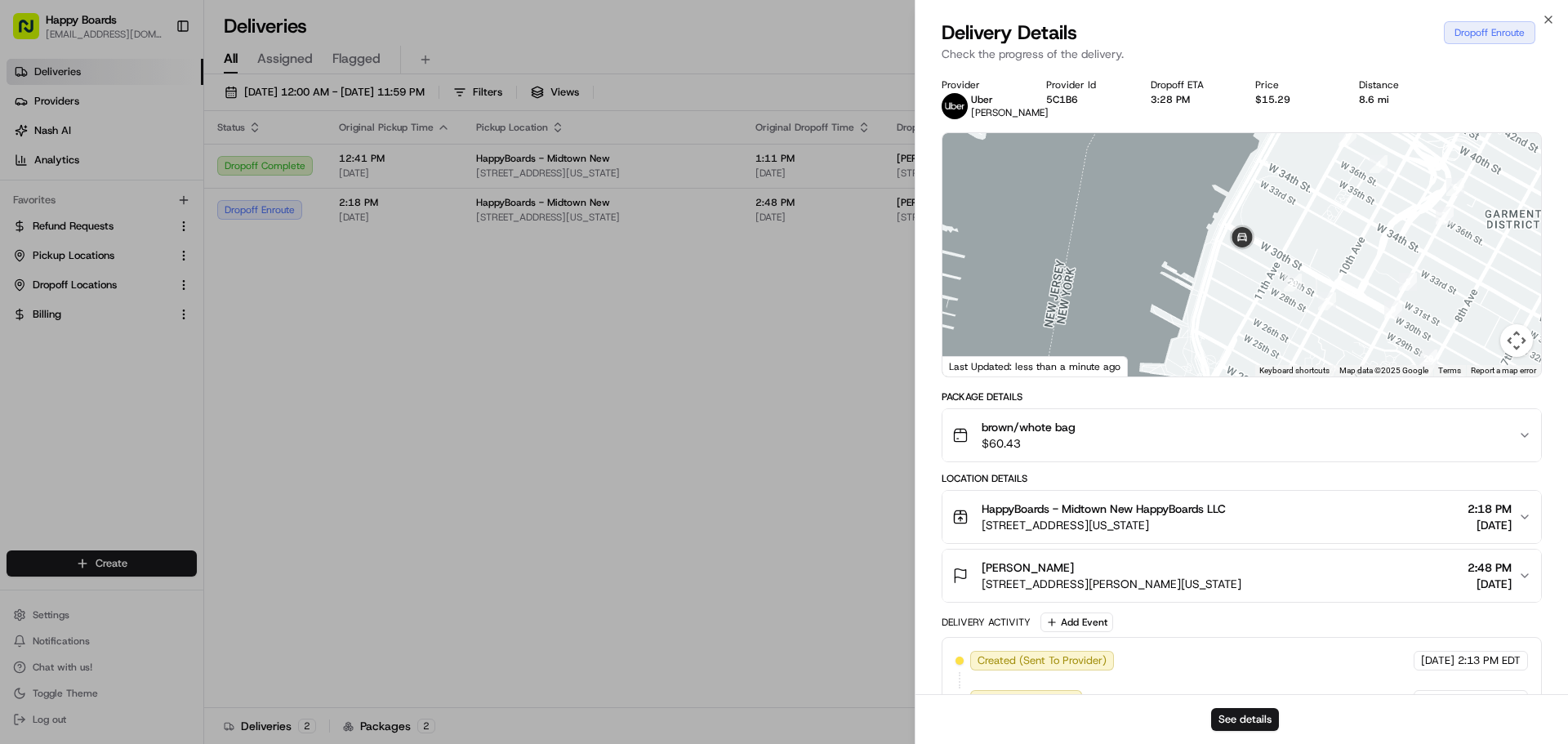
drag, startPoint x: 441, startPoint y: 403, endPoint x: 477, endPoint y: 271, distance: 136.8
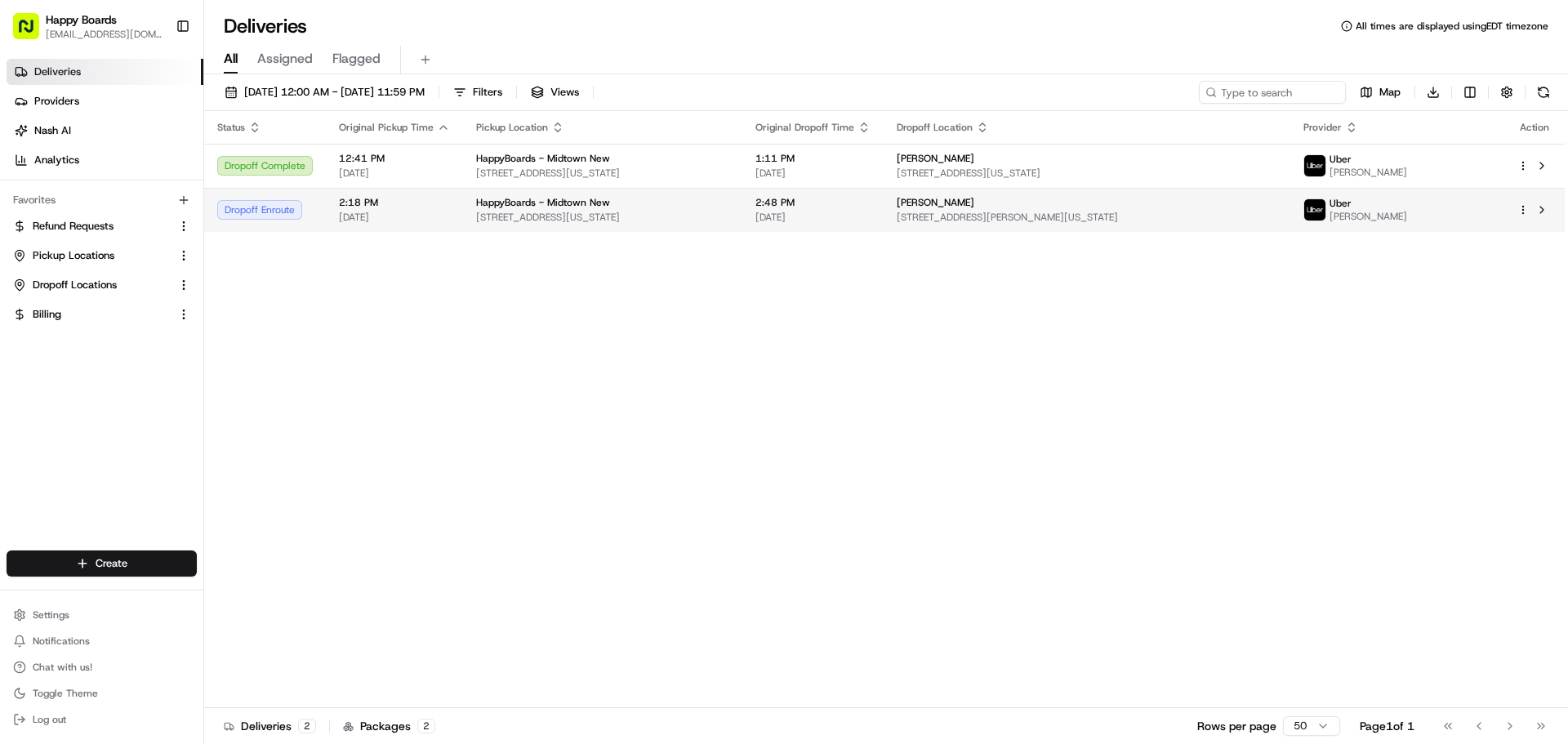
click at [463, 225] on td "HappyBoards - Midtown New [STREET_ADDRESS][US_STATE]" at bounding box center [602, 210] width 280 height 44
click at [589, 216] on span "[STREET_ADDRESS][US_STATE]" at bounding box center [602, 217] width 253 height 13
click at [707, 219] on span "[STREET_ADDRESS][US_STATE]" at bounding box center [602, 217] width 253 height 13
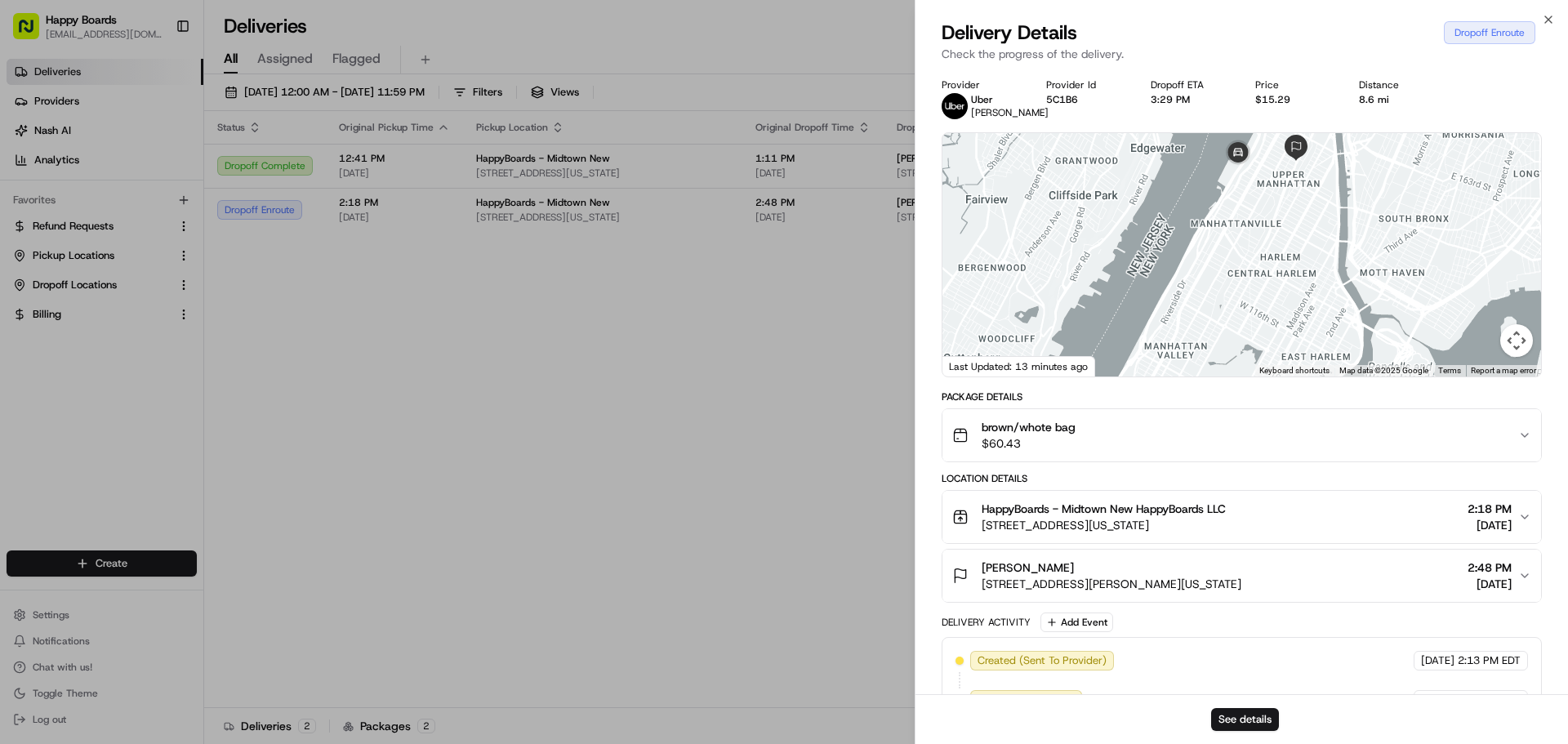
drag, startPoint x: 1293, startPoint y: 200, endPoint x: 1272, endPoint y: 269, distance: 72.1
click at [1274, 269] on div at bounding box center [1241, 255] width 598 height 243
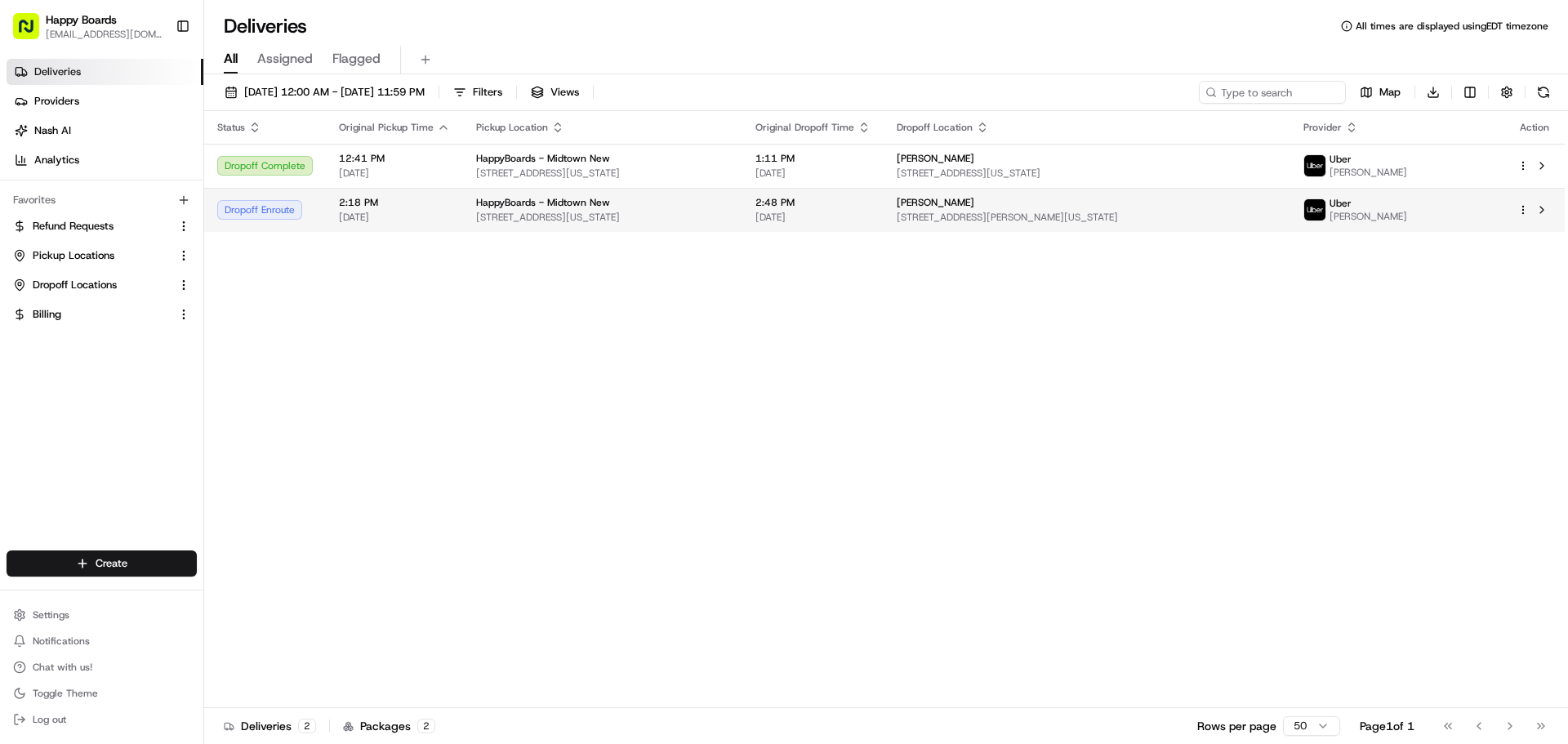
click at [592, 219] on span "[STREET_ADDRESS][US_STATE]" at bounding box center [602, 217] width 253 height 13
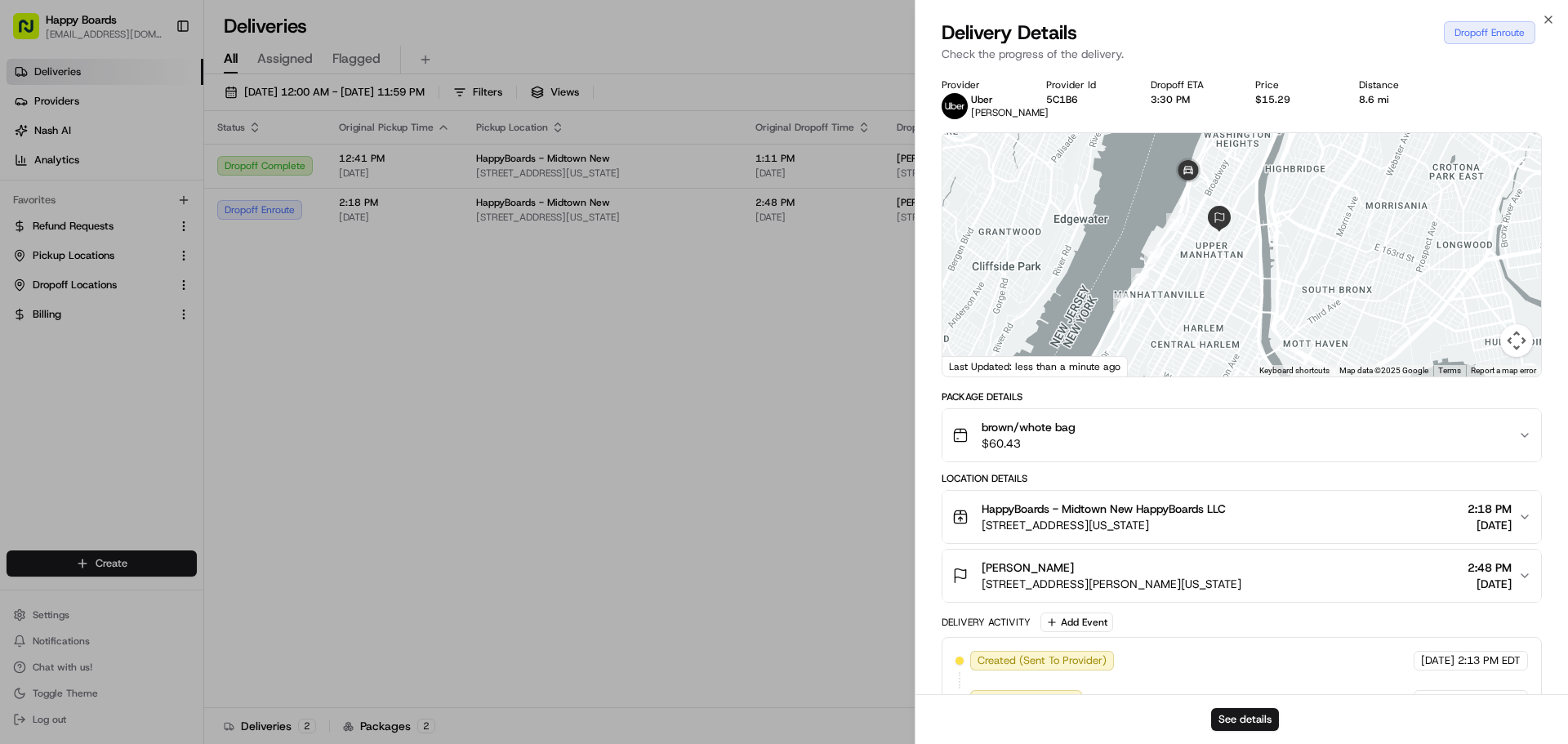
drag, startPoint x: 1230, startPoint y: 166, endPoint x: 1320, endPoint y: 217, distance: 103.4
click at [1320, 217] on div at bounding box center [1241, 255] width 598 height 243
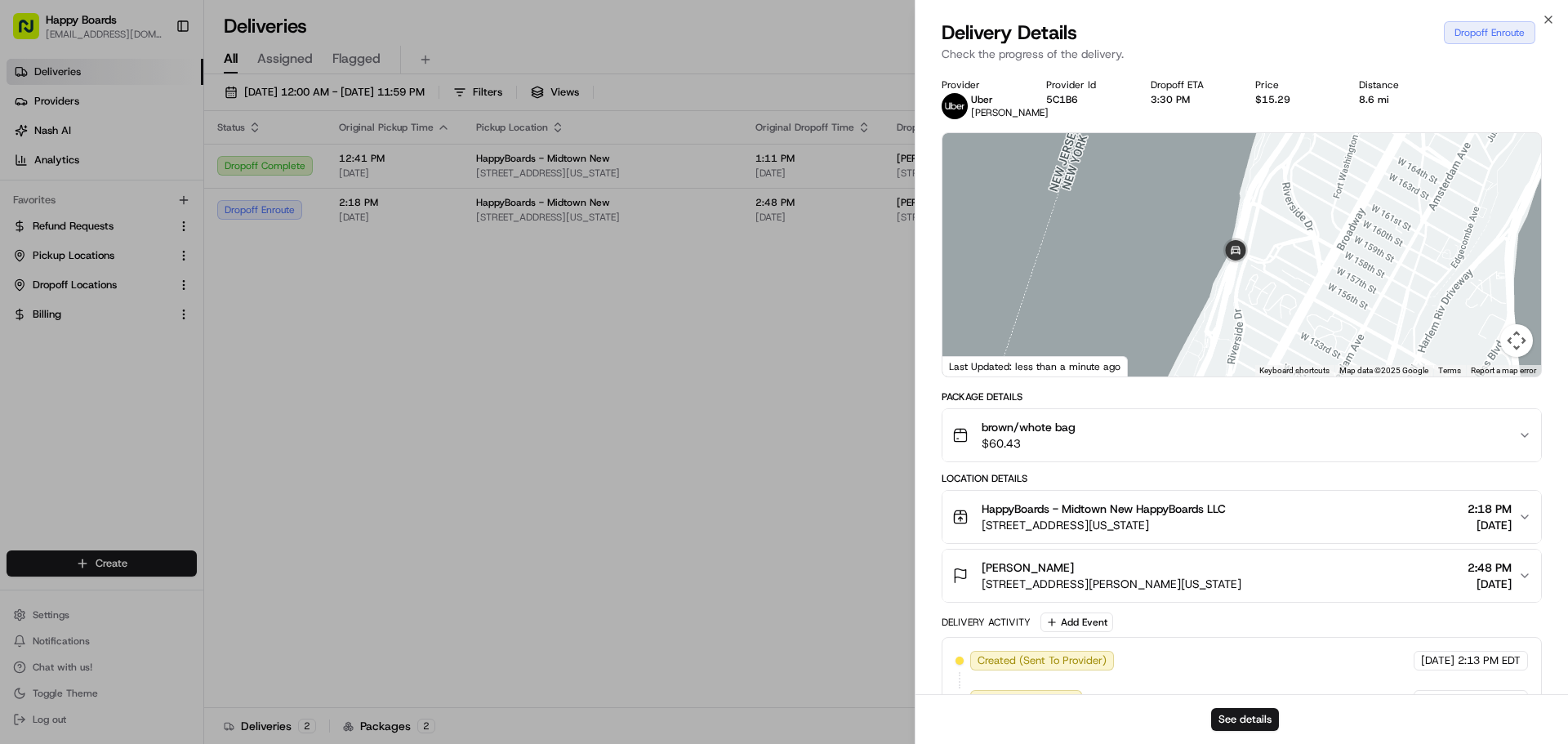
drag, startPoint x: 1242, startPoint y: 291, endPoint x: 1176, endPoint y: 198, distance: 114.0
click at [1176, 198] on div at bounding box center [1241, 255] width 598 height 243
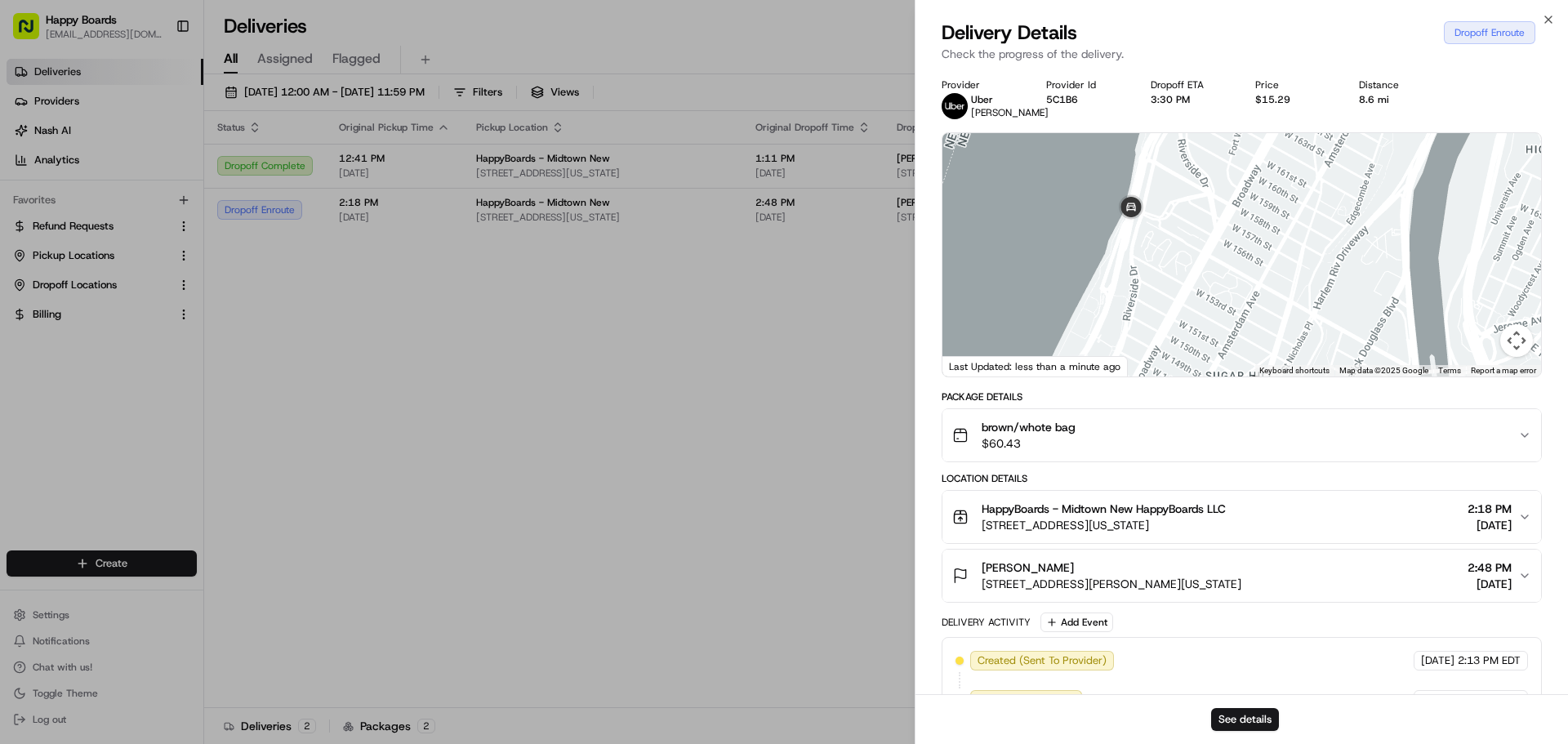
drag, startPoint x: 1208, startPoint y: 154, endPoint x: 1204, endPoint y: 230, distance: 76.1
click at [1204, 230] on div at bounding box center [1241, 255] width 598 height 243
